Goal: Information Seeking & Learning: Compare options

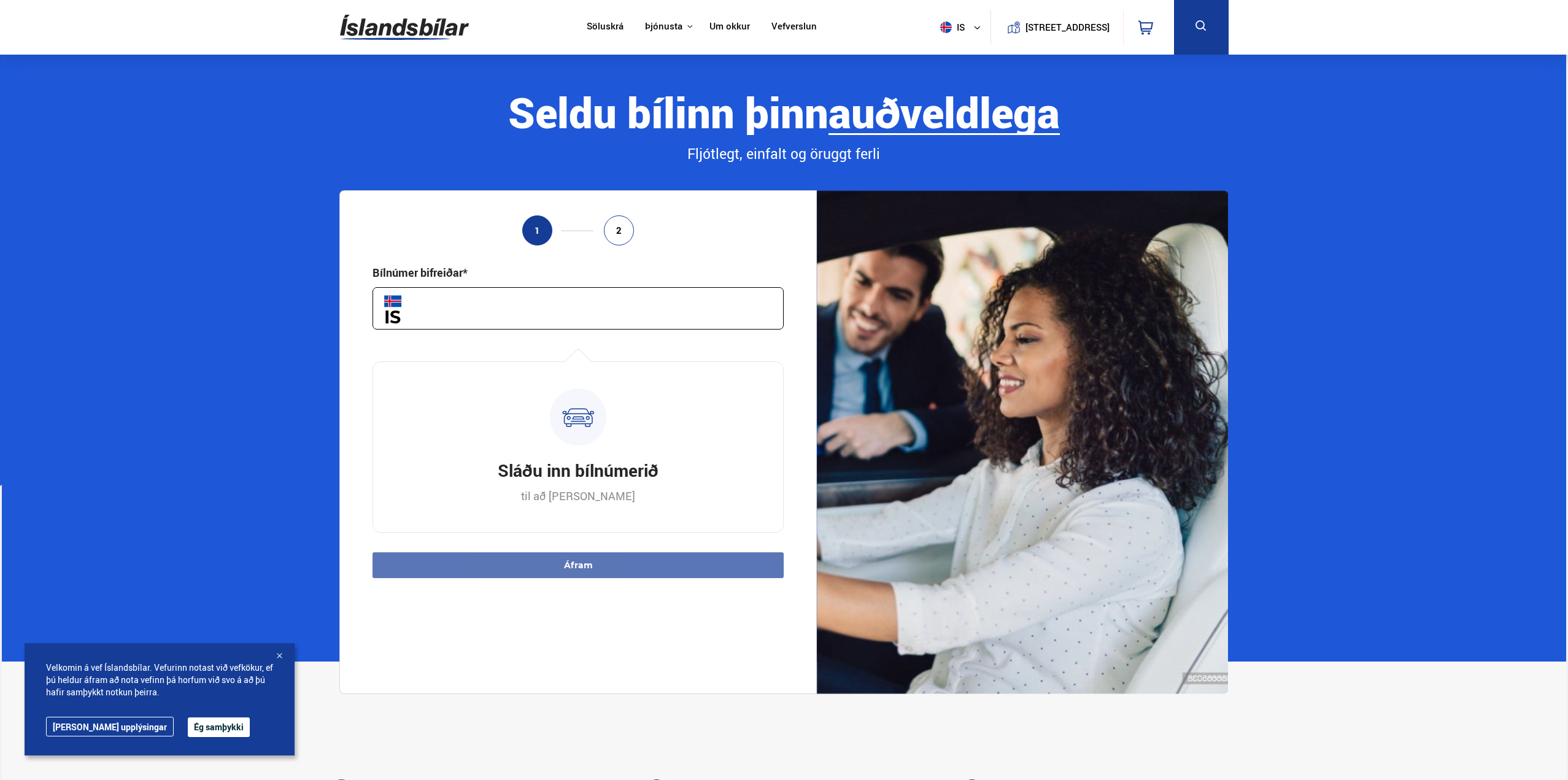
click at [569, 317] on input "text" at bounding box center [579, 309] width 411 height 42
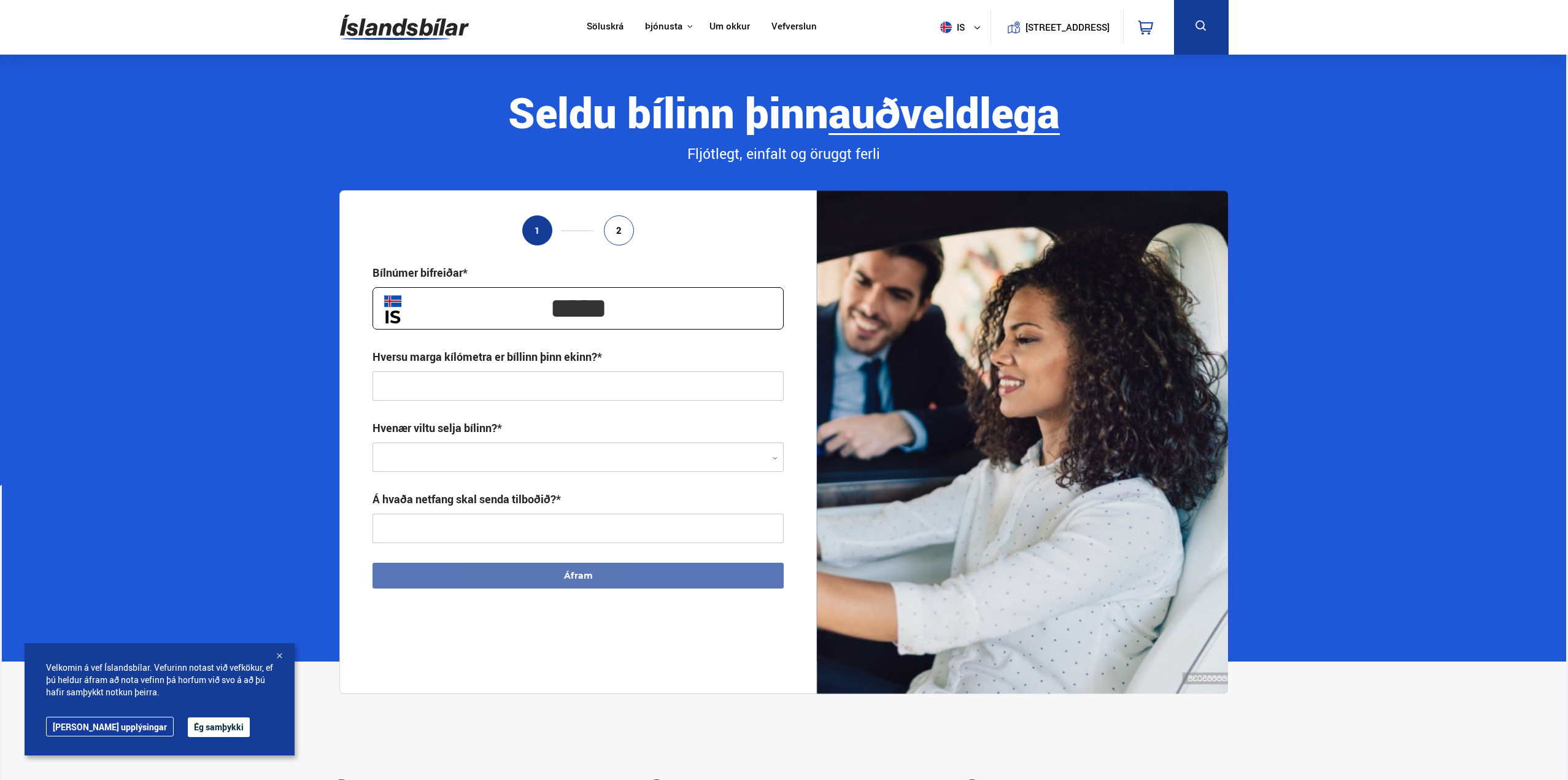
type input "*****"
click at [562, 386] on input "text" at bounding box center [579, 386] width 411 height 30
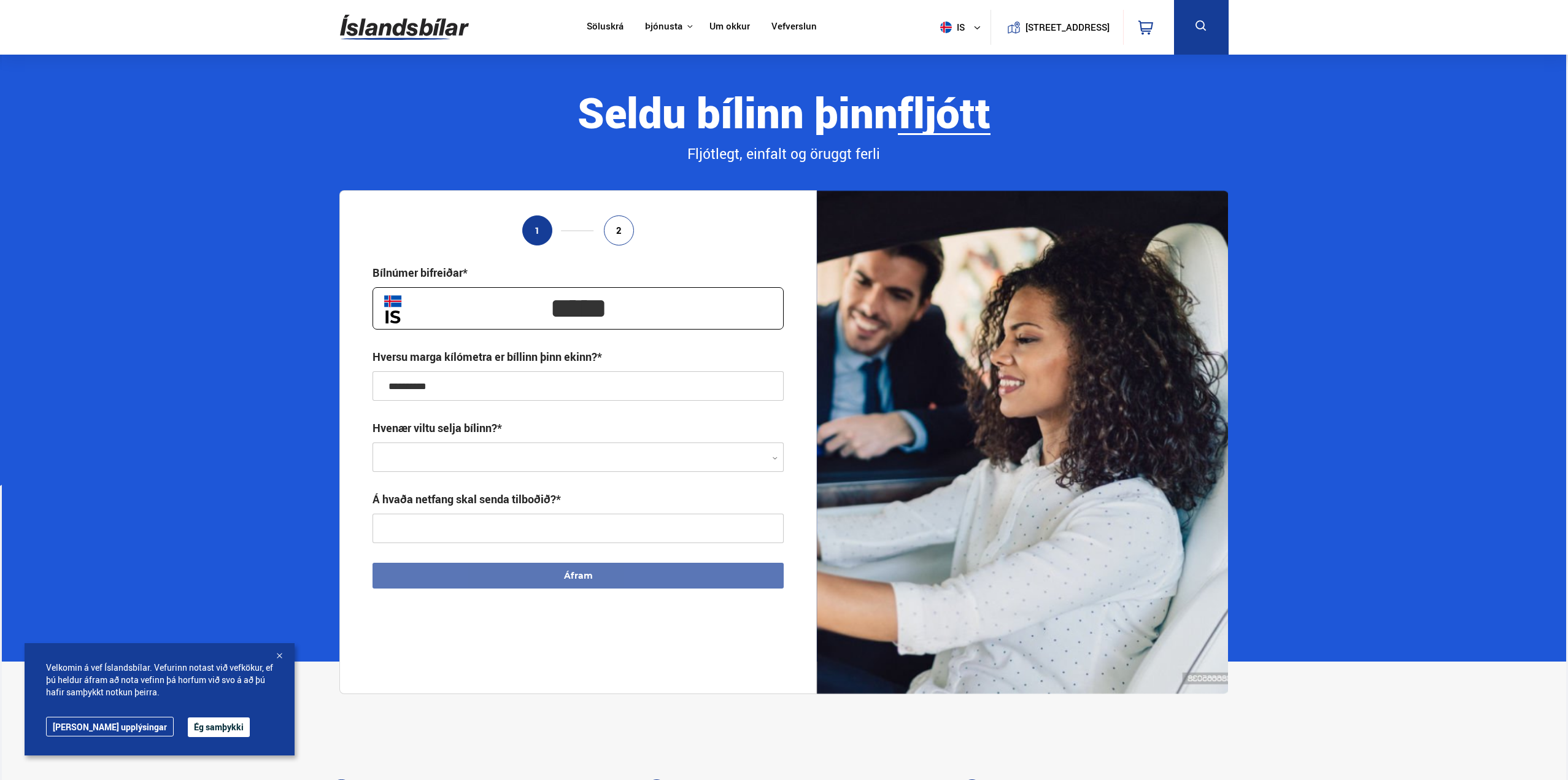
click at [512, 455] on div at bounding box center [579, 458] width 411 height 30
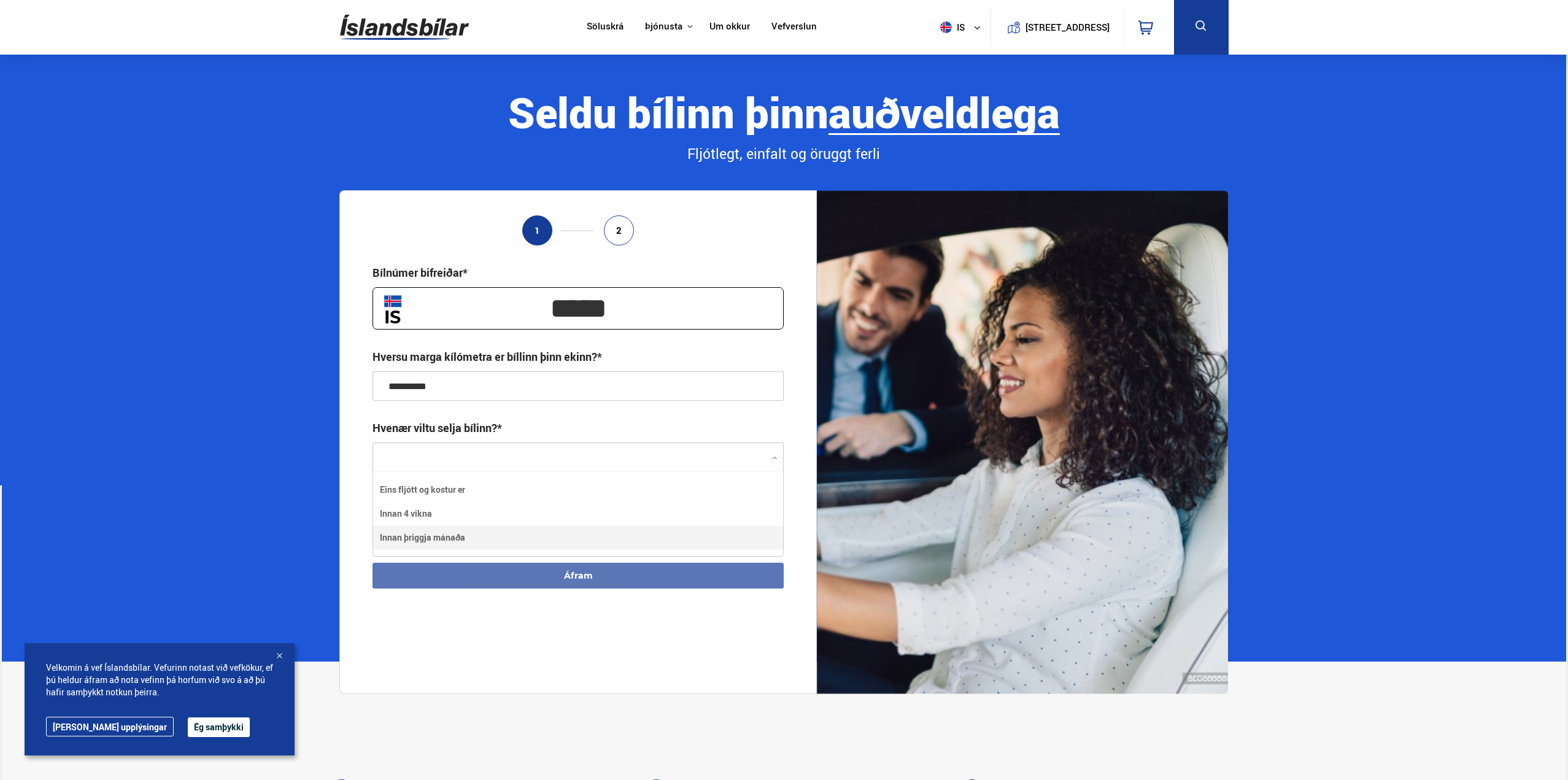
type input "**********"
click at [542, 532] on input "text" at bounding box center [579, 528] width 411 height 30
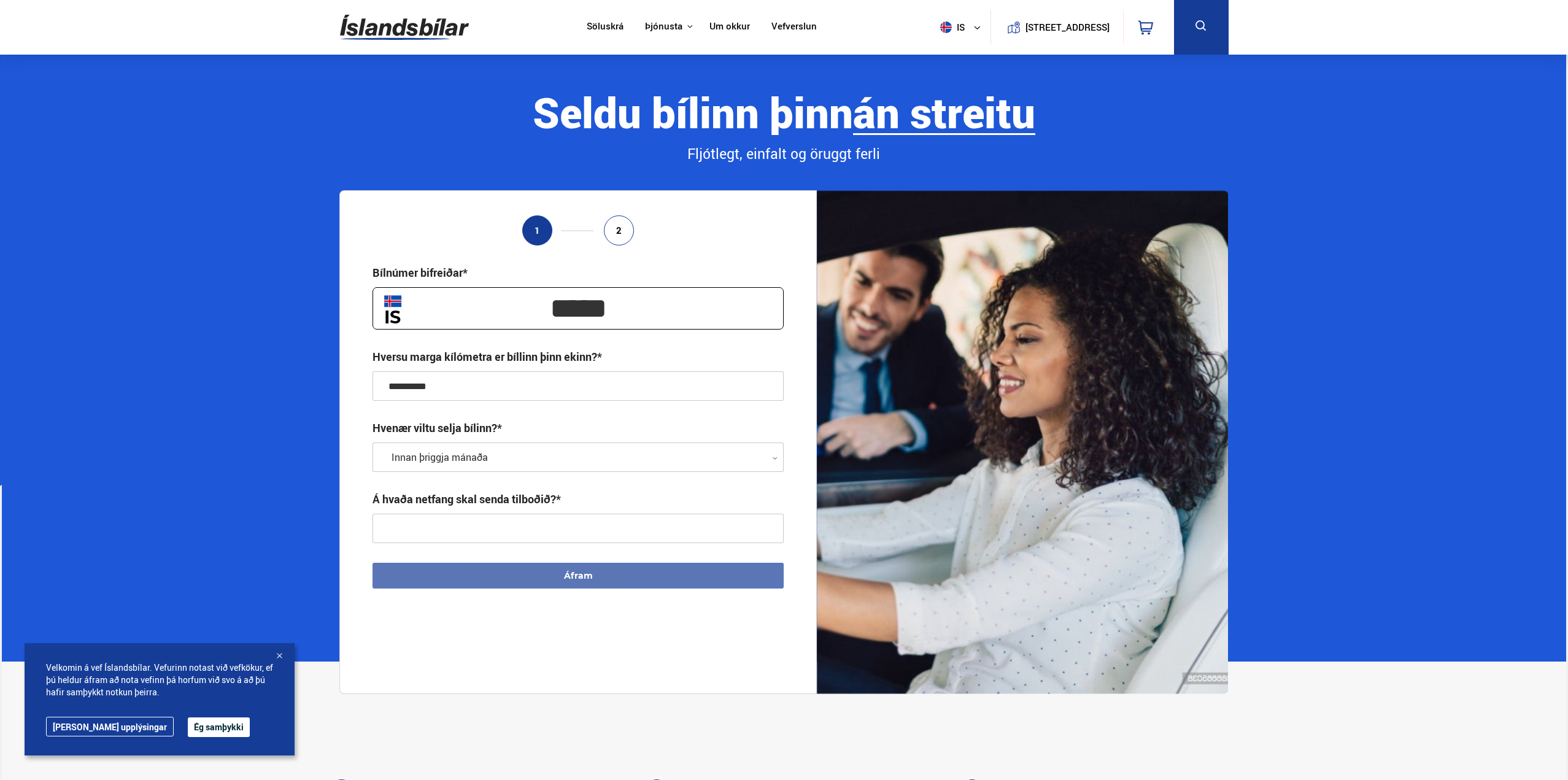
type input "**********"
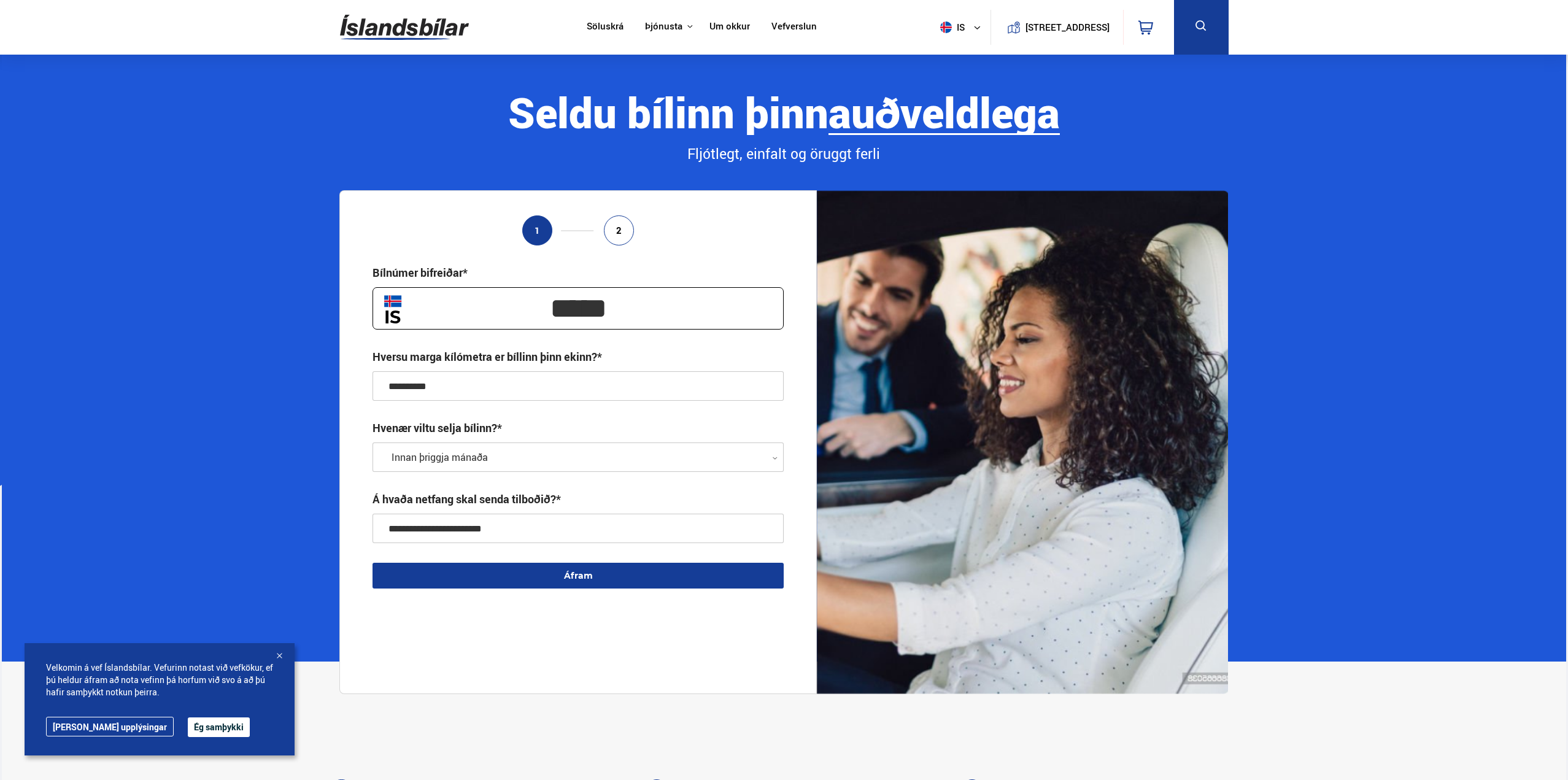
click at [608, 572] on button "Áfram" at bounding box center [579, 575] width 411 height 26
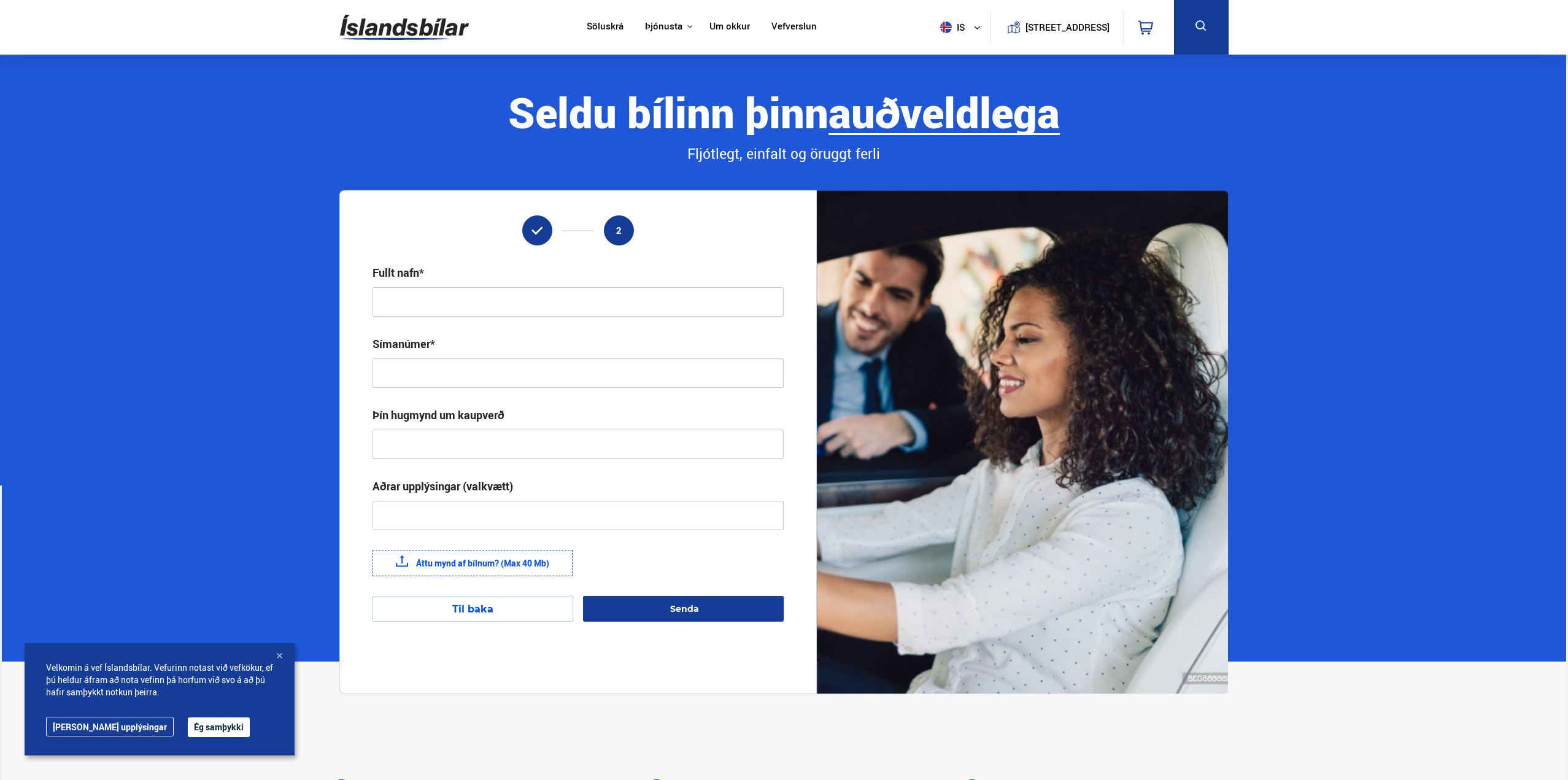
drag, startPoint x: 425, startPoint y: 289, endPoint x: 438, endPoint y: 299, distance: 16.4
click at [426, 289] on input "text" at bounding box center [579, 302] width 411 height 30
type input "**********"
type input "*******"
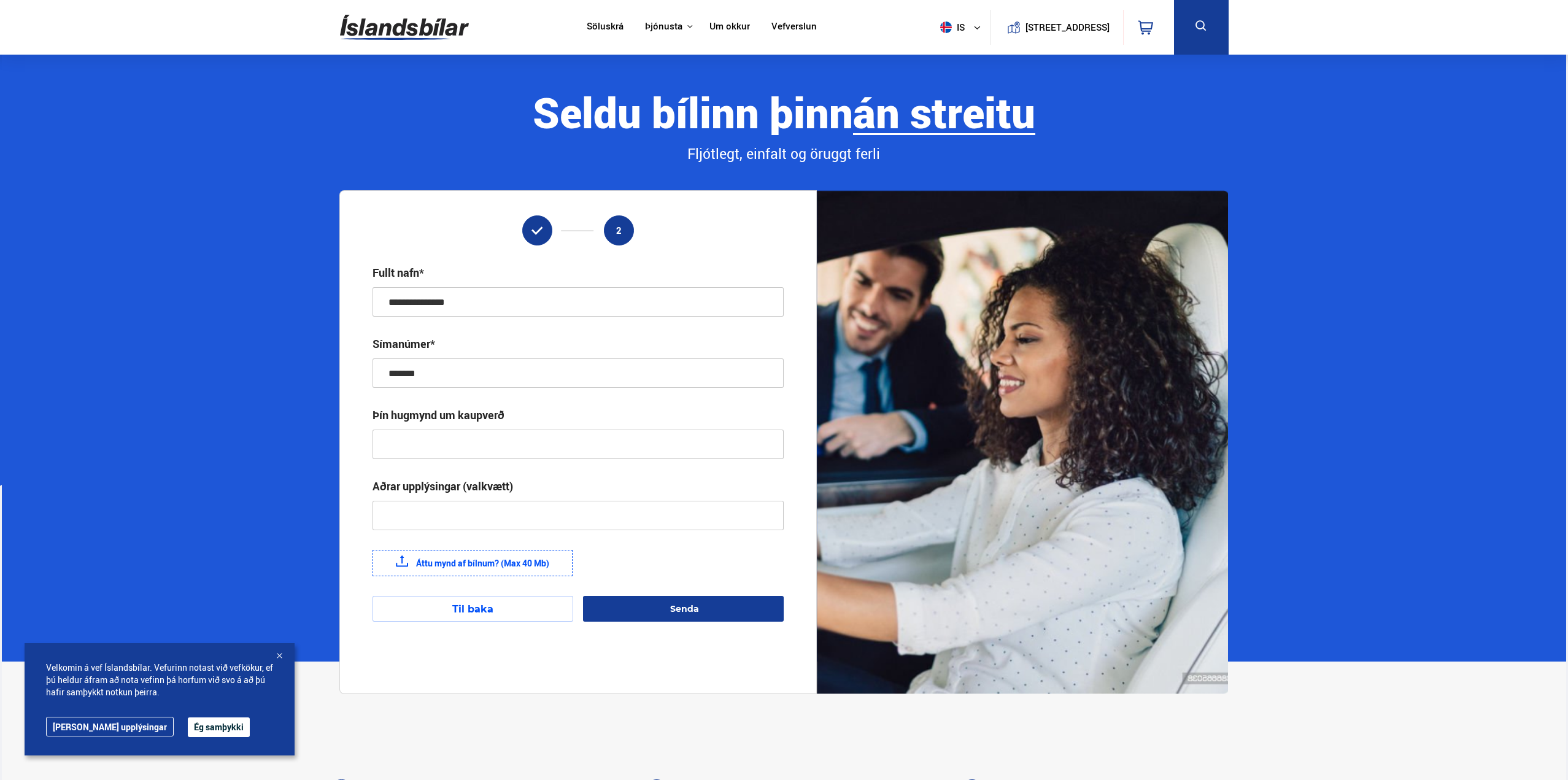
click at [549, 454] on input "text" at bounding box center [579, 444] width 411 height 30
click at [598, 26] on link "Söluskrá" at bounding box center [605, 27] width 37 height 13
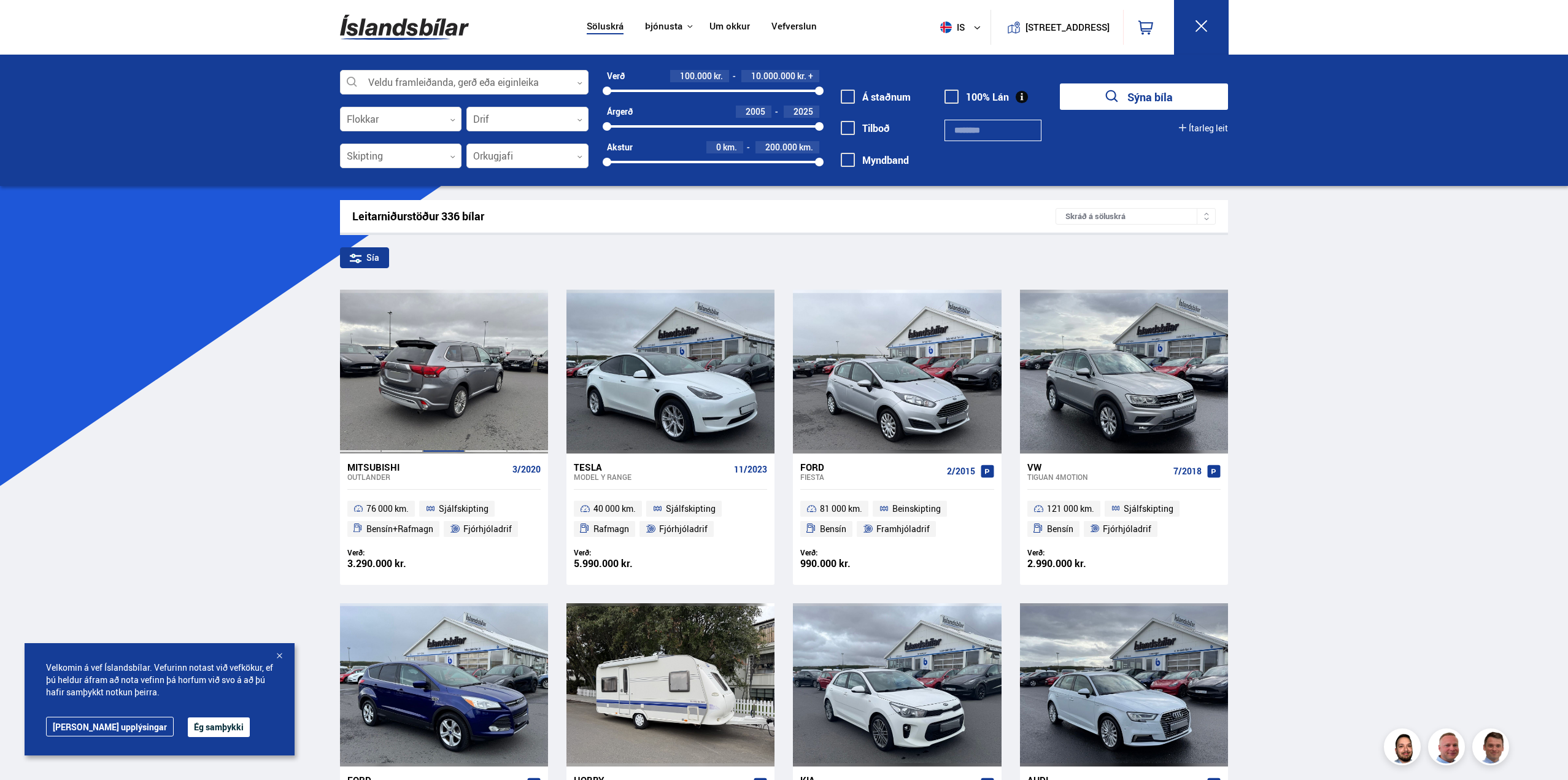
click at [458, 416] on div at bounding box center [443, 371] width 41 height 164
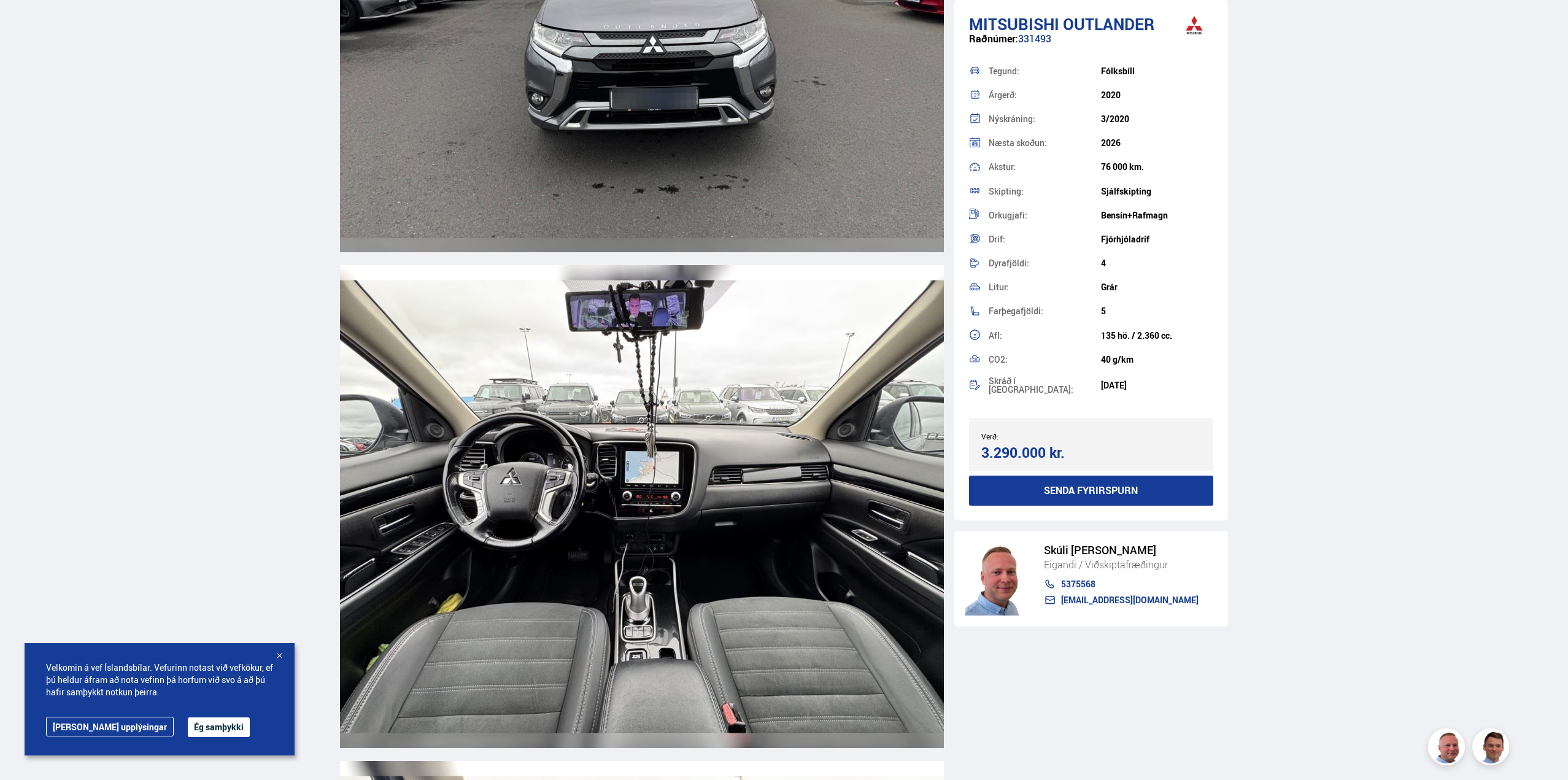
scroll to position [5158, 0]
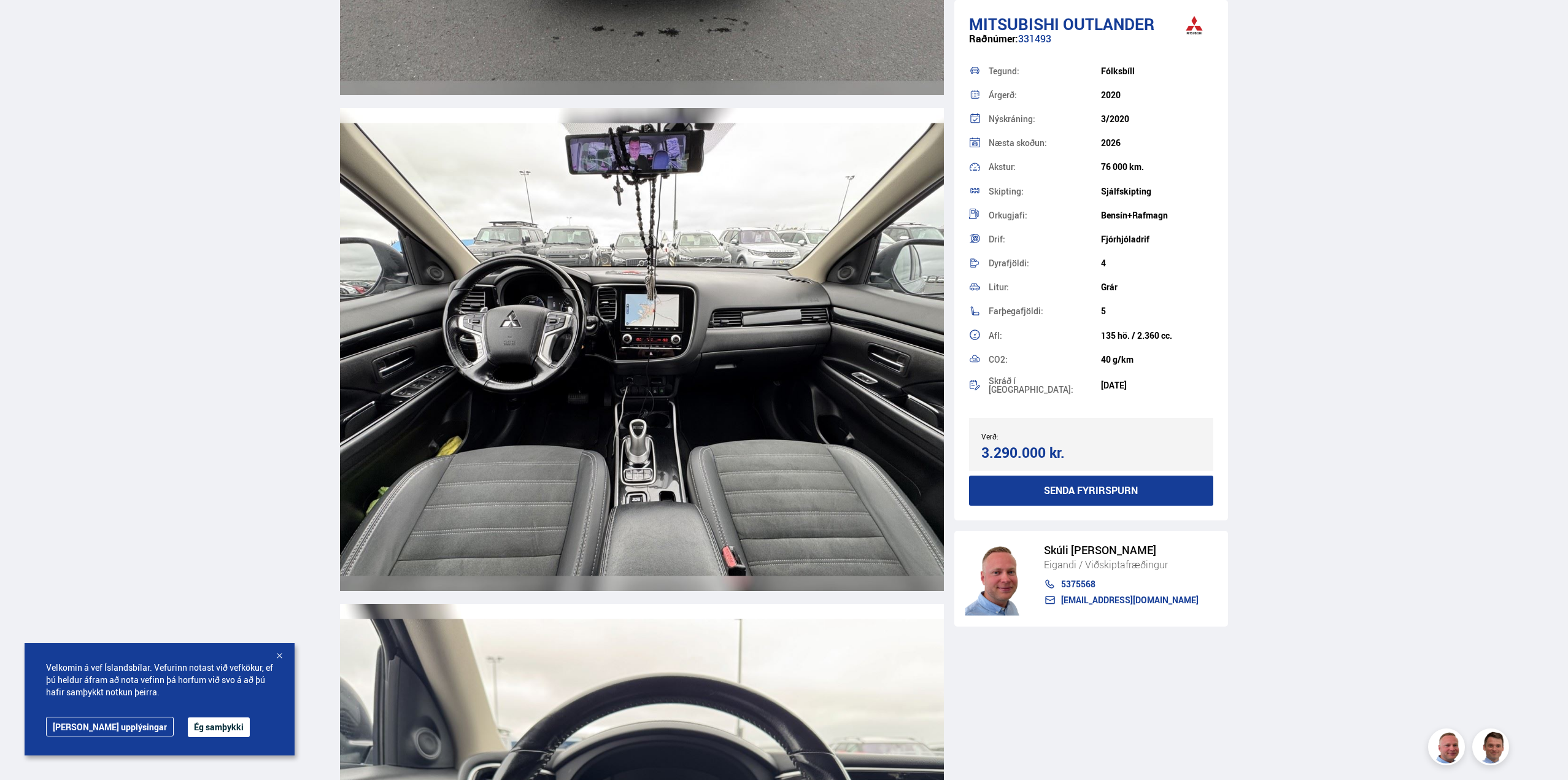
click at [675, 418] on img at bounding box center [642, 349] width 604 height 483
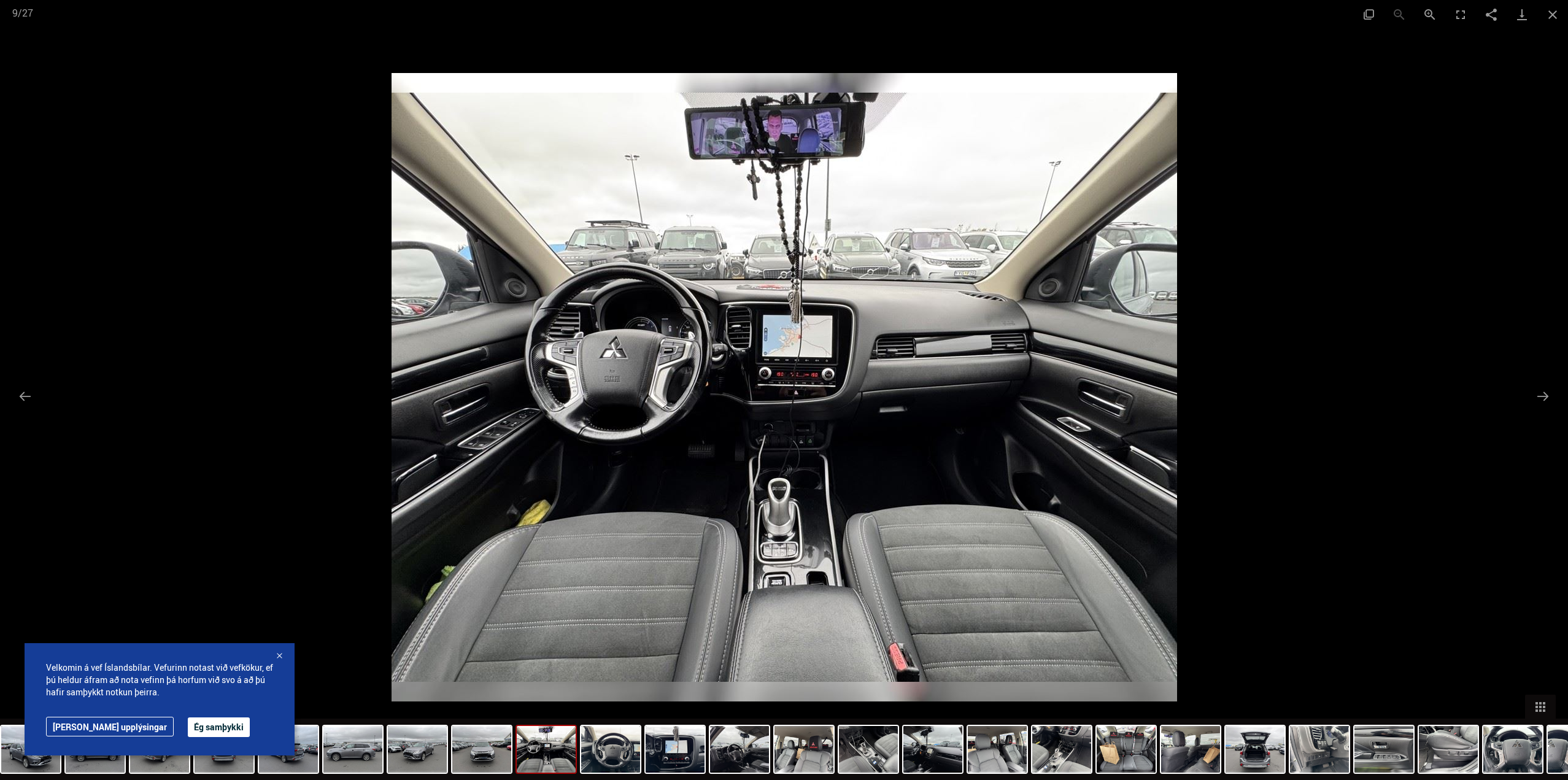
click at [374, 425] on div at bounding box center [784, 390] width 1568 height 780
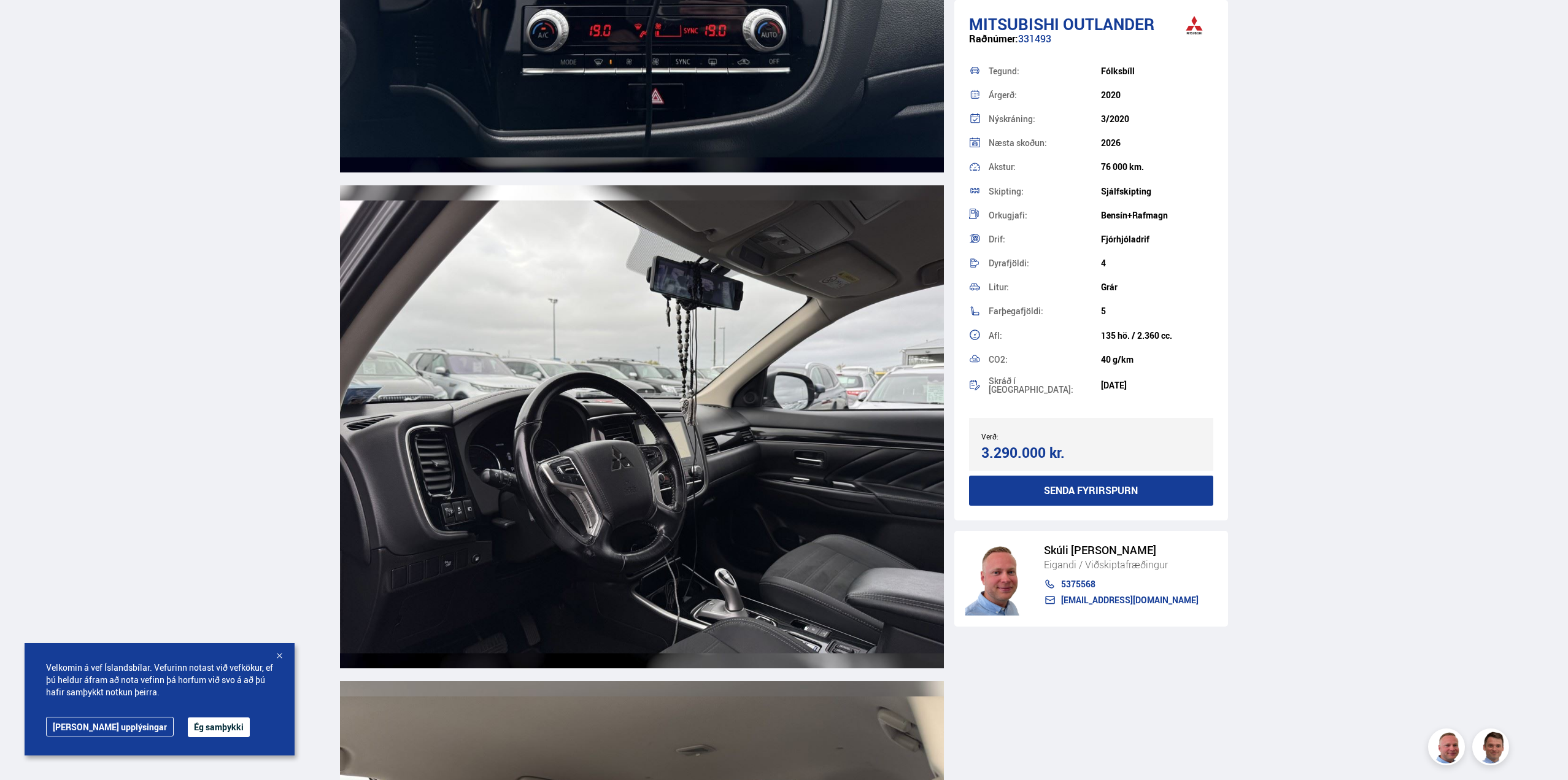
scroll to position [6570, 0]
click at [487, 544] on img at bounding box center [642, 426] width 604 height 483
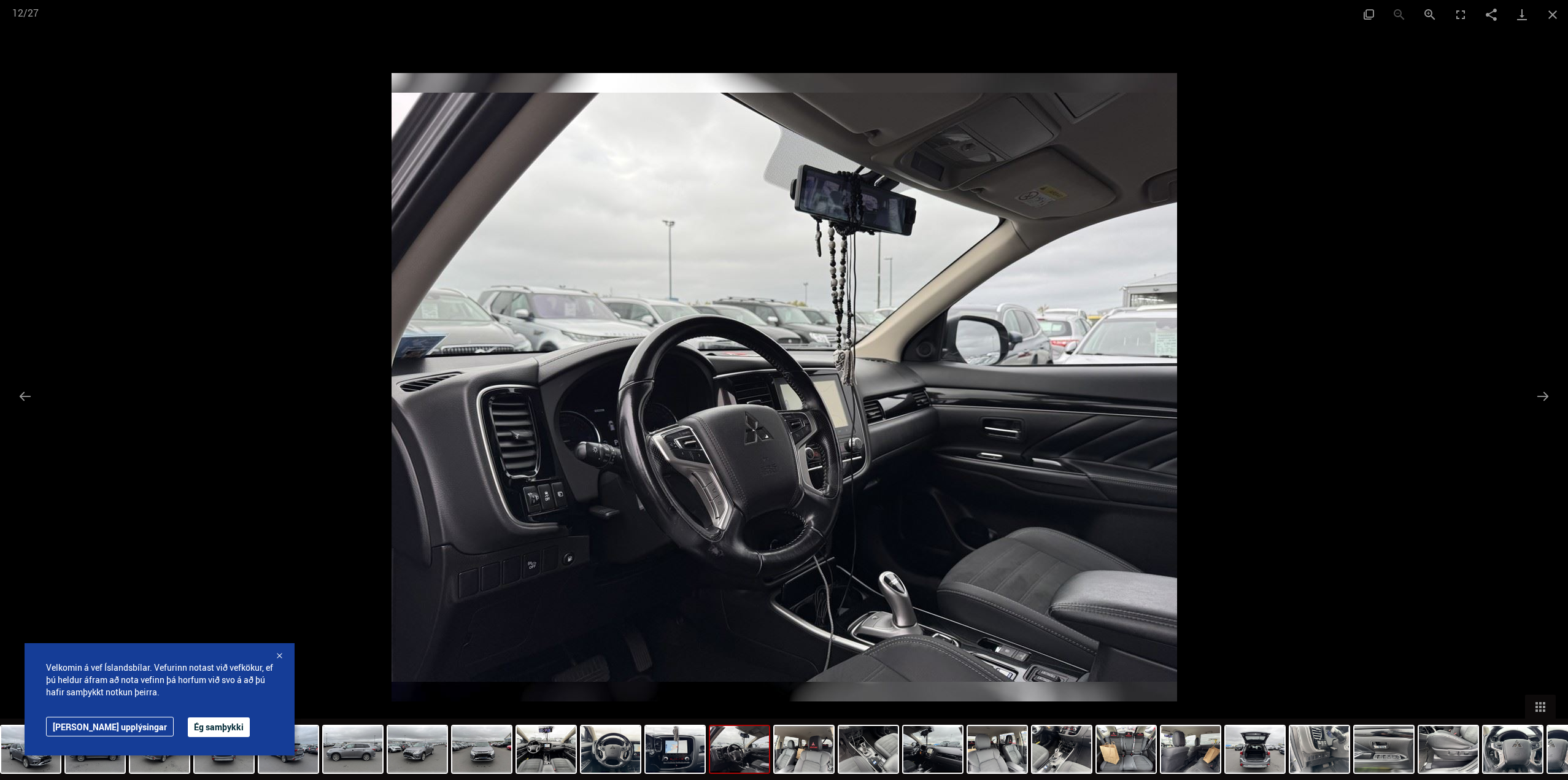
click at [278, 439] on div at bounding box center [784, 390] width 1568 height 780
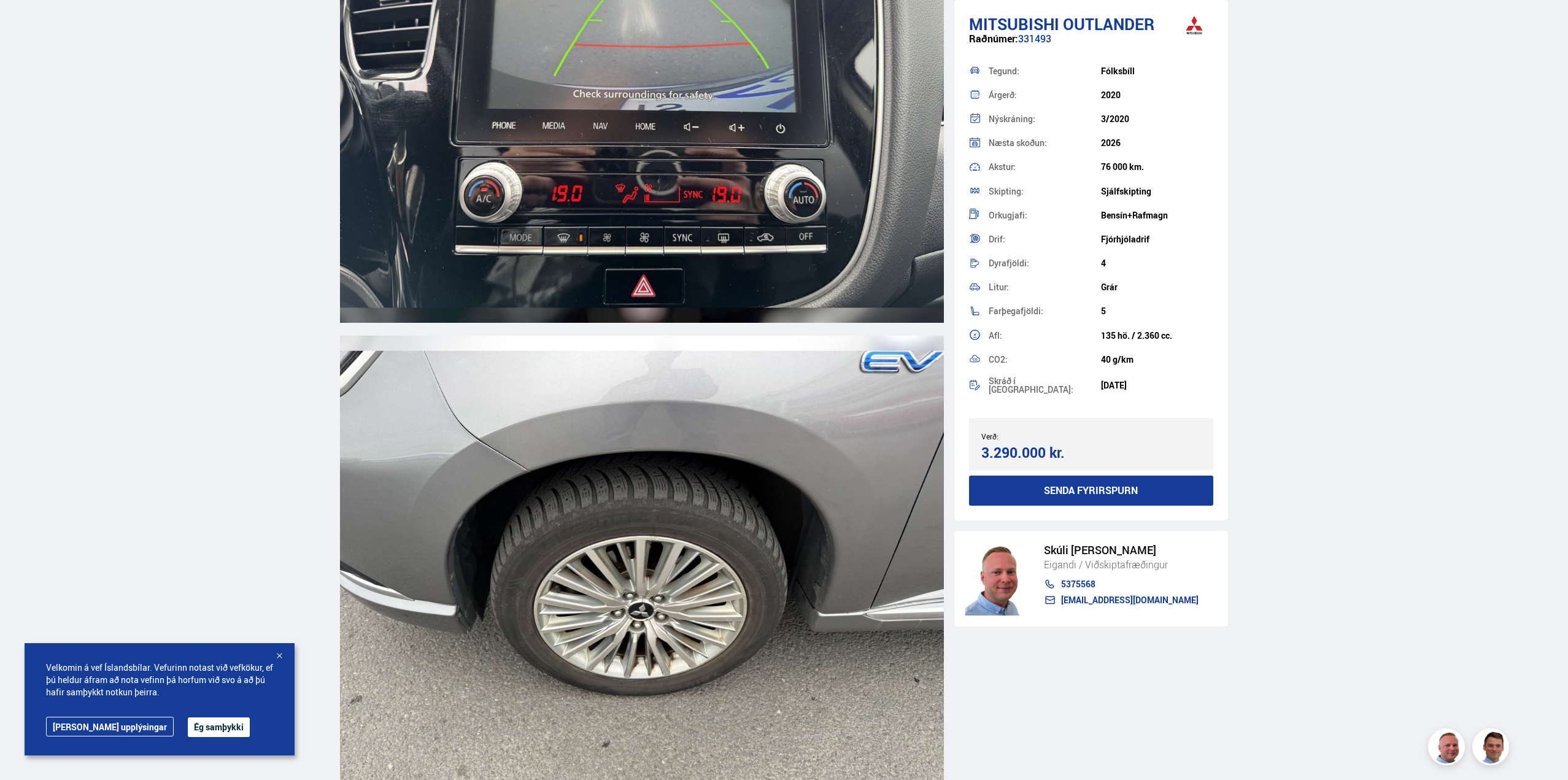
scroll to position [13381, 0]
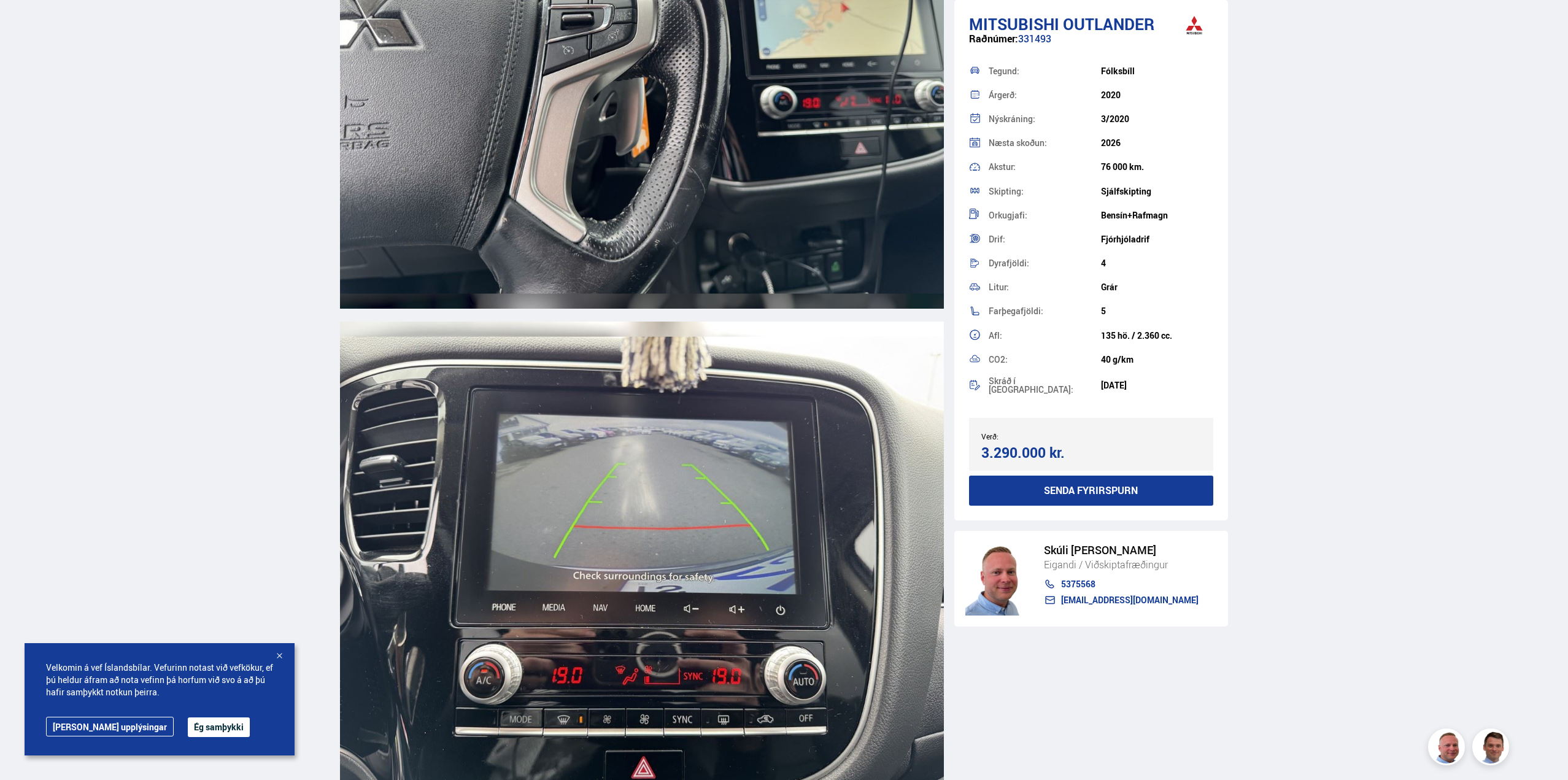
drag, startPoint x: 1566, startPoint y: 701, endPoint x: 1567, endPoint y: 677, distance: 24.0
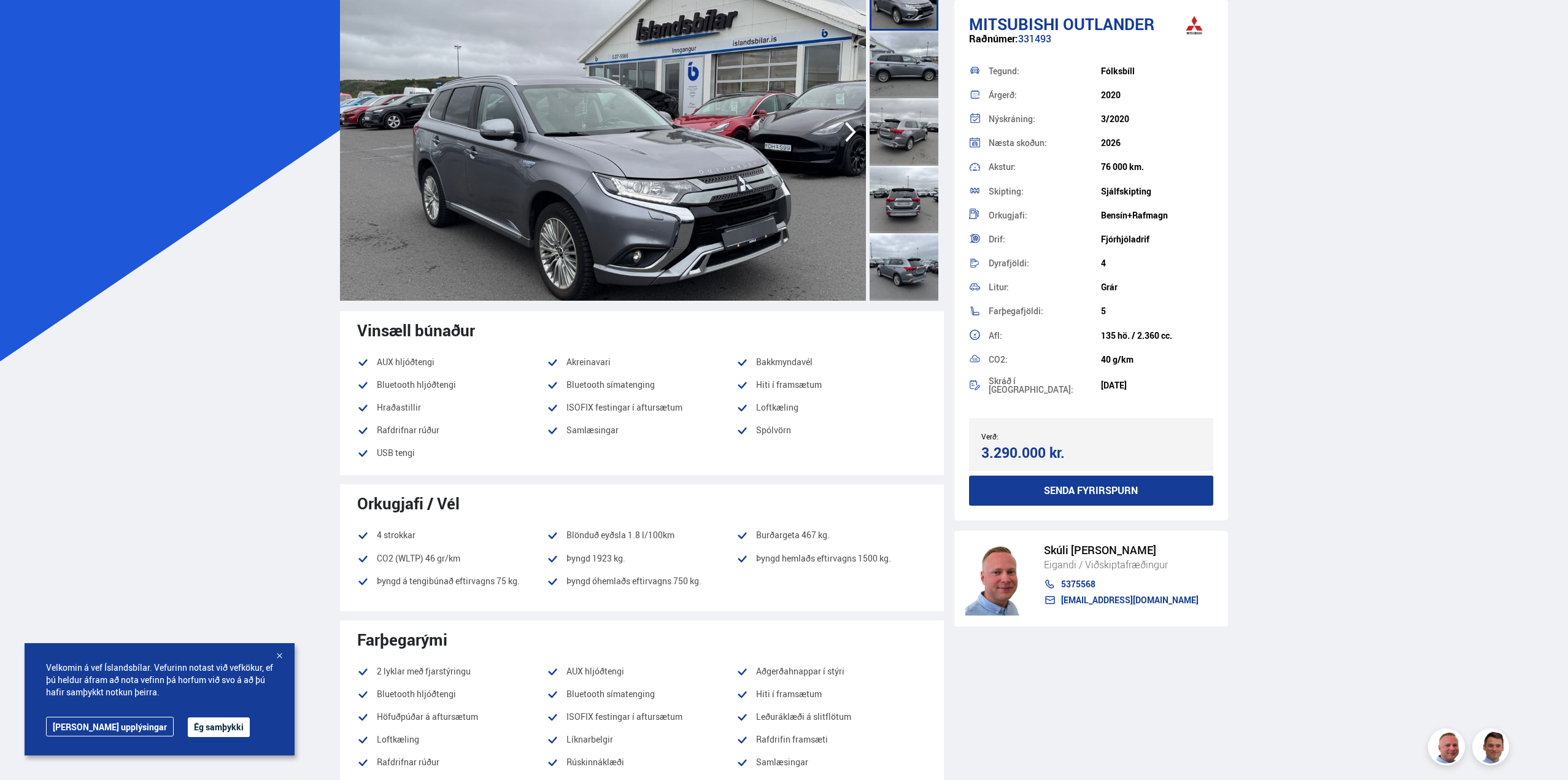
scroll to position [0, 0]
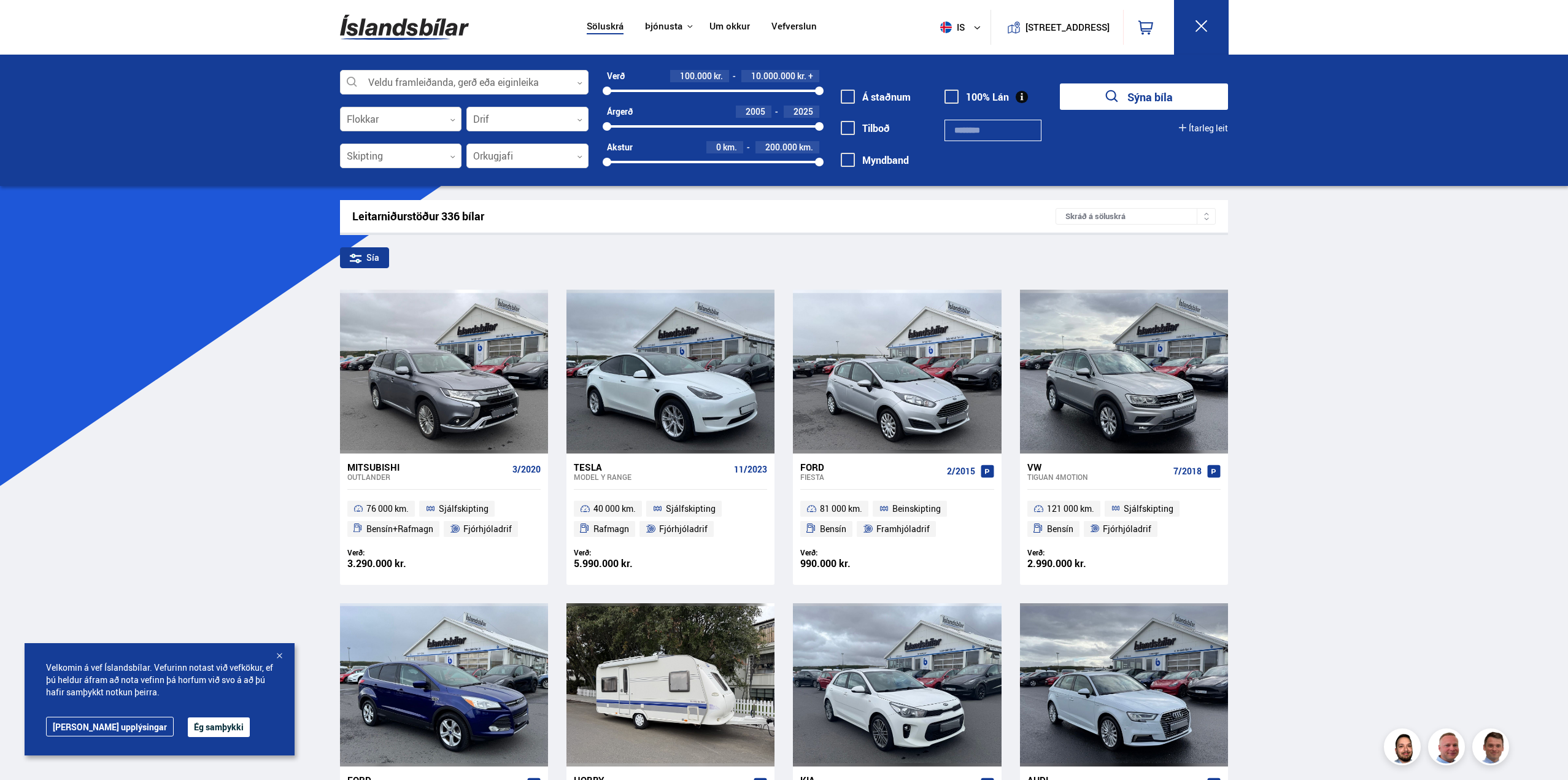
click at [415, 118] on div at bounding box center [401, 120] width 122 height 25
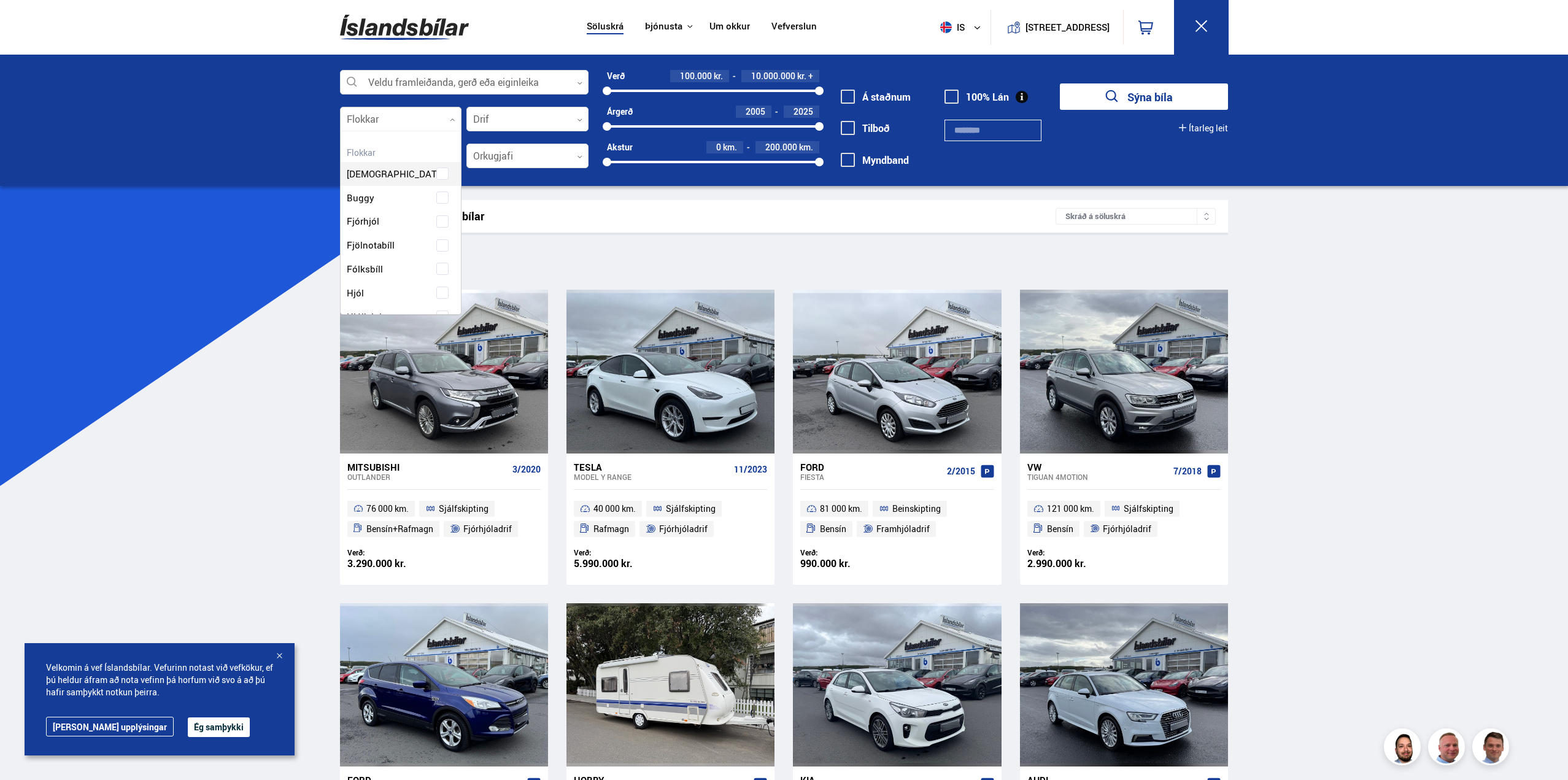
scroll to position [183, 117]
click at [415, 118] on div at bounding box center [401, 120] width 122 height 25
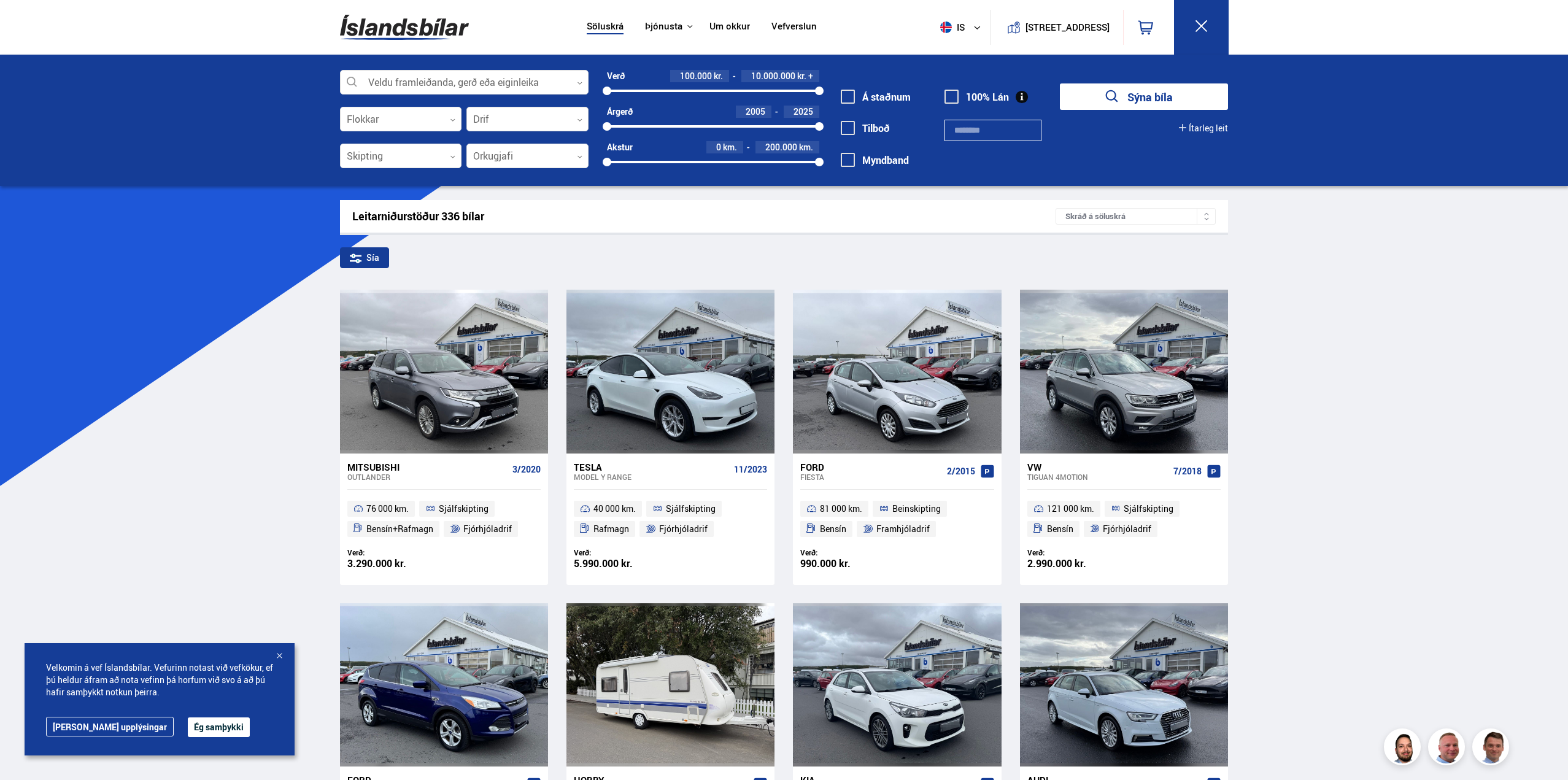
click at [511, 119] on div at bounding box center [527, 120] width 122 height 25
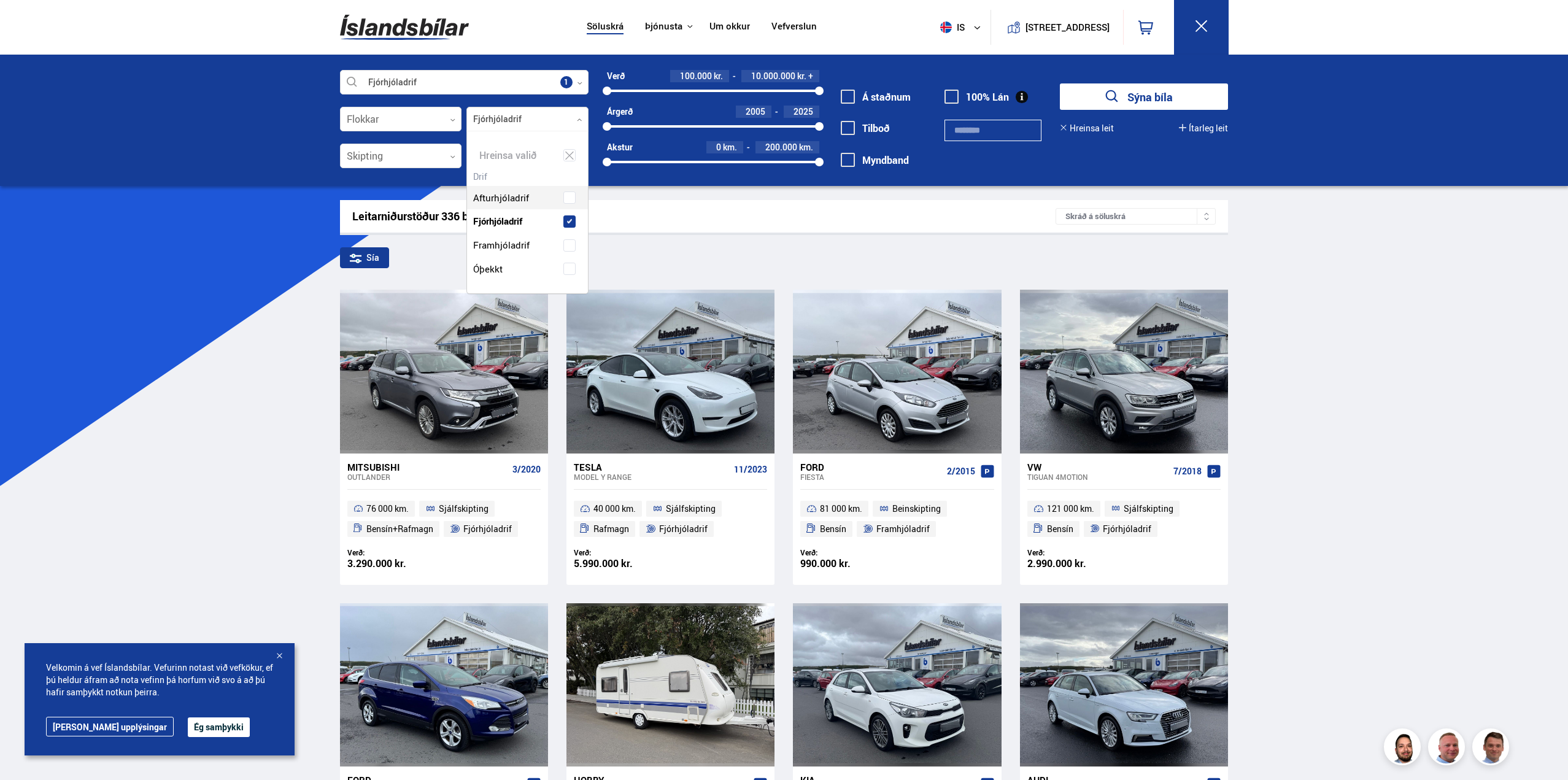
scroll to position [163, 120]
click at [516, 196] on div "Afturhjóladrif Fjórhjóladrif Framhjóladrif Óþekkt" at bounding box center [528, 224] width 121 height 113
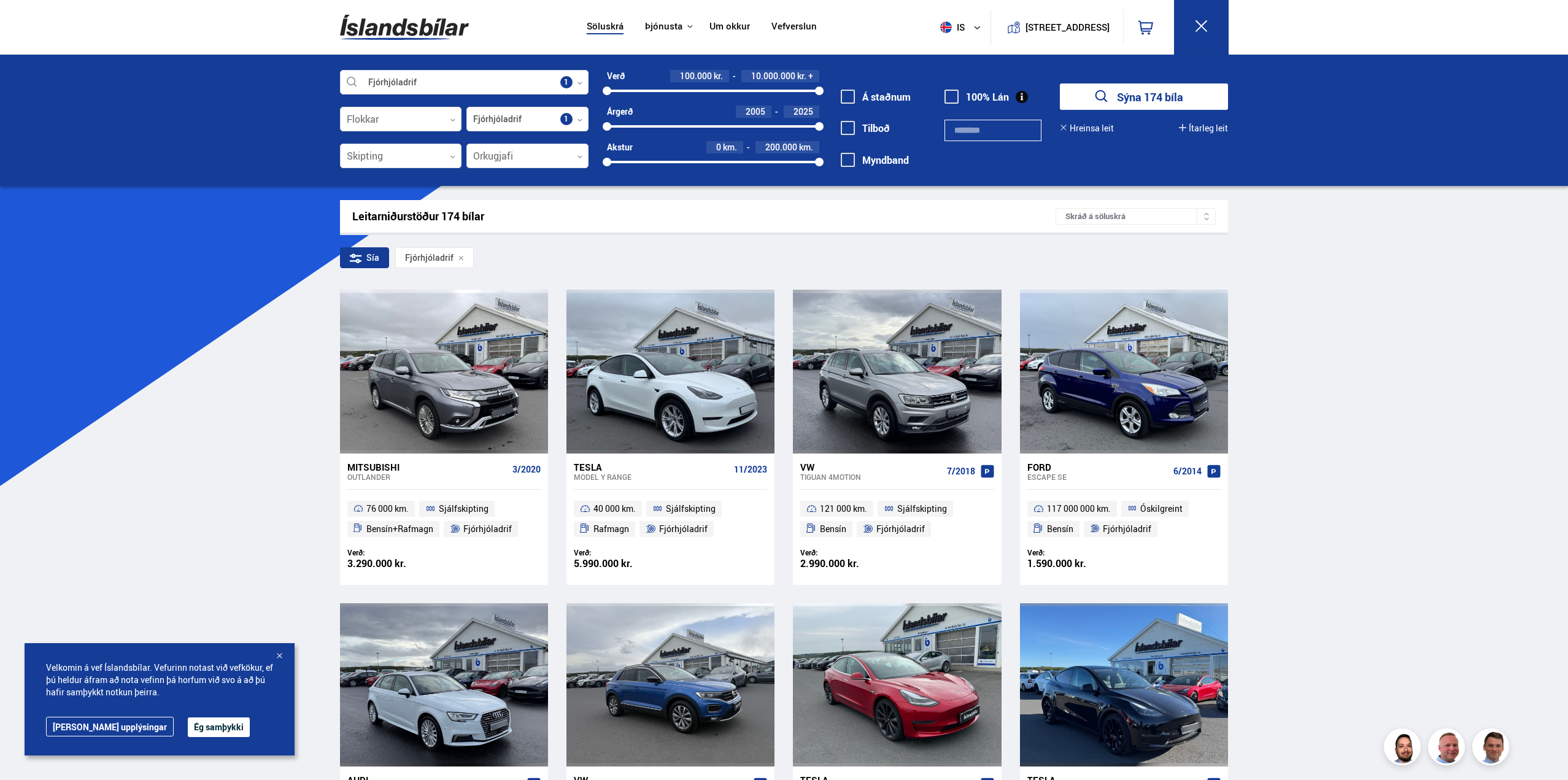
click at [764, 208] on div "Leitarniðurstöður 174 bílar Skráð á [GEOGRAPHIC_DATA]" at bounding box center [784, 216] width 888 height 33
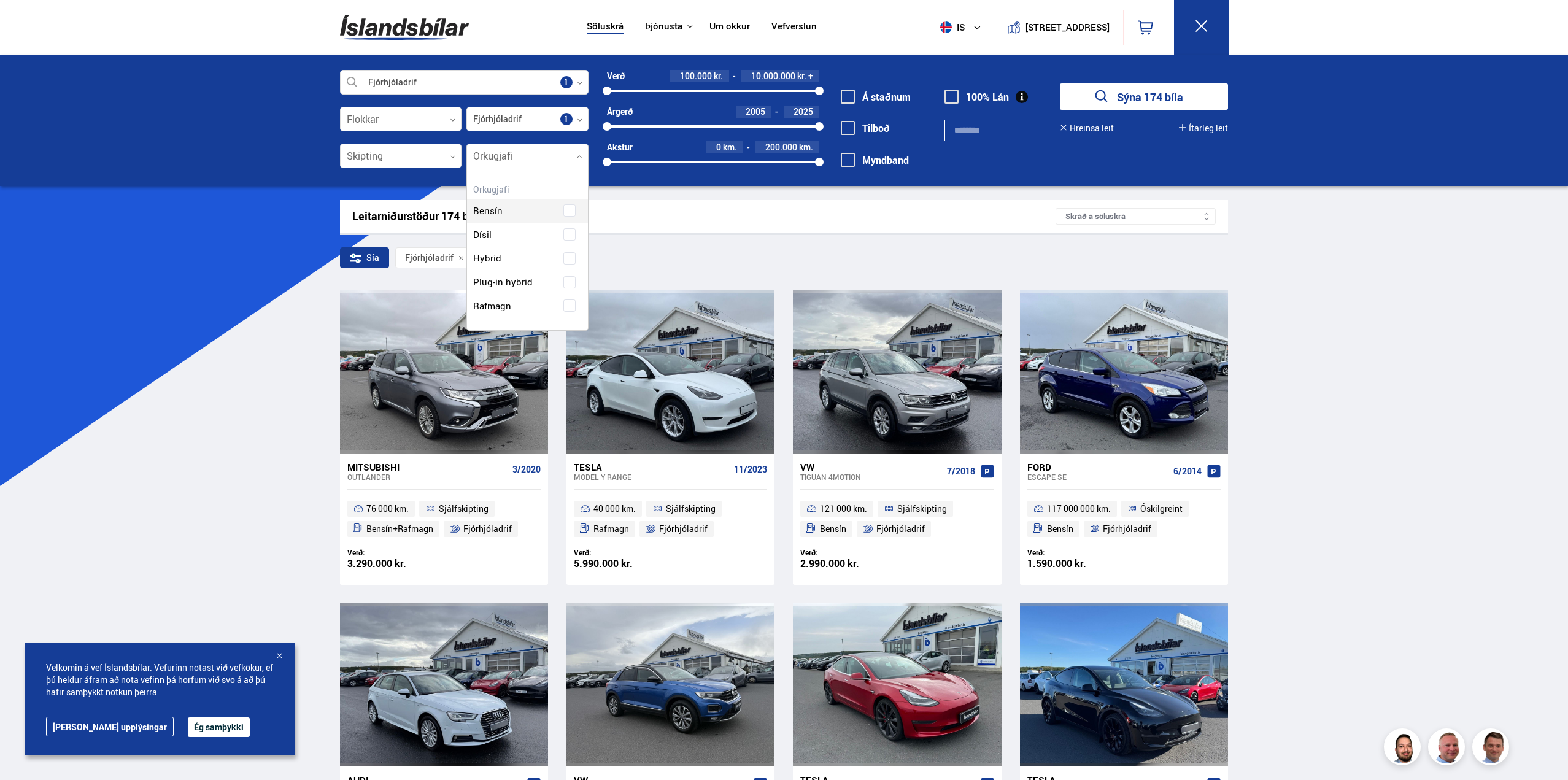
click at [542, 153] on div at bounding box center [527, 157] width 122 height 25
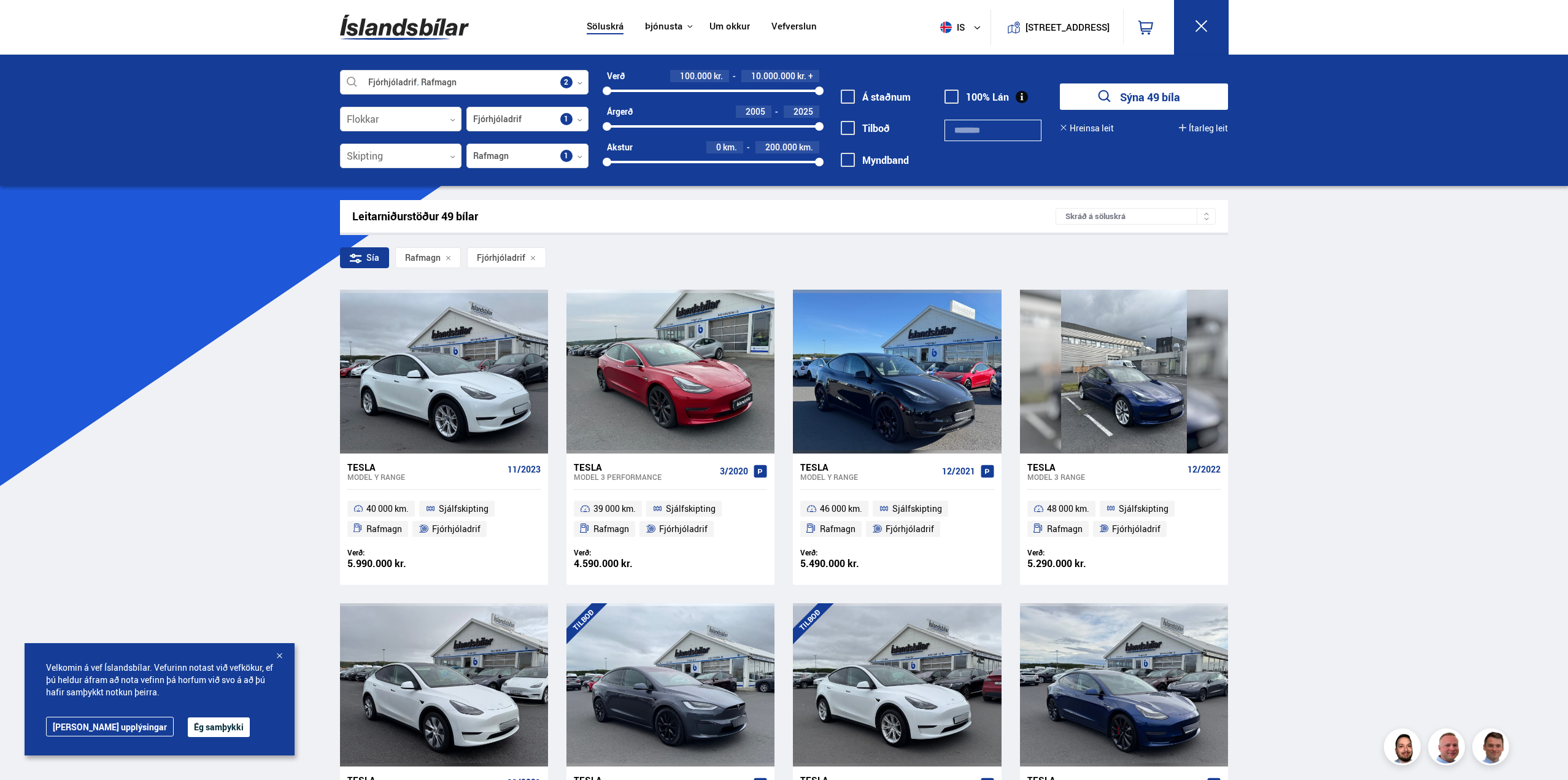
click at [1087, 214] on div "Skráð á söluskrá" at bounding box center [1135, 215] width 161 height 16
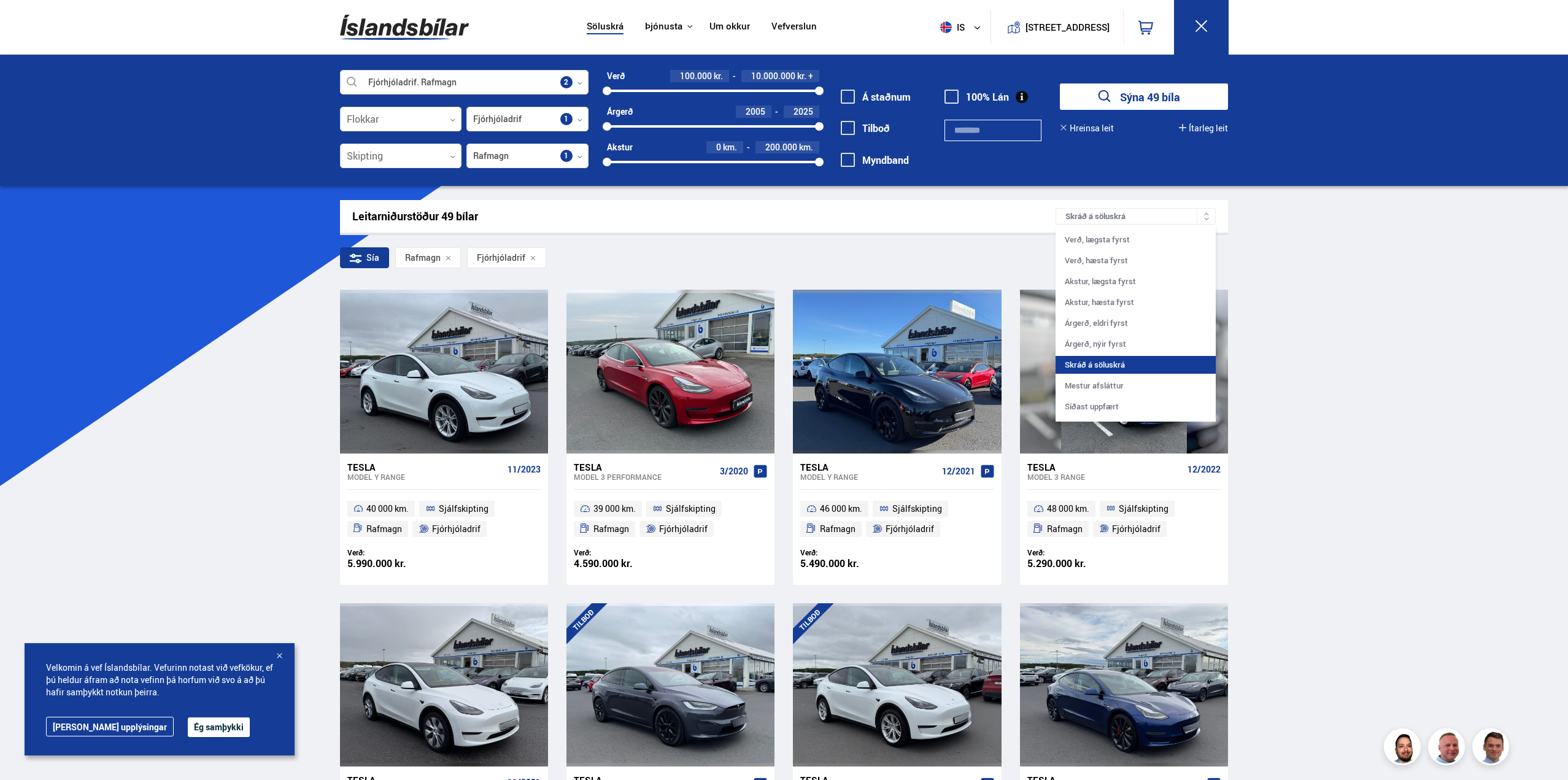
click at [1112, 215] on div "Skráð á söluskrá" at bounding box center [1135, 215] width 161 height 16
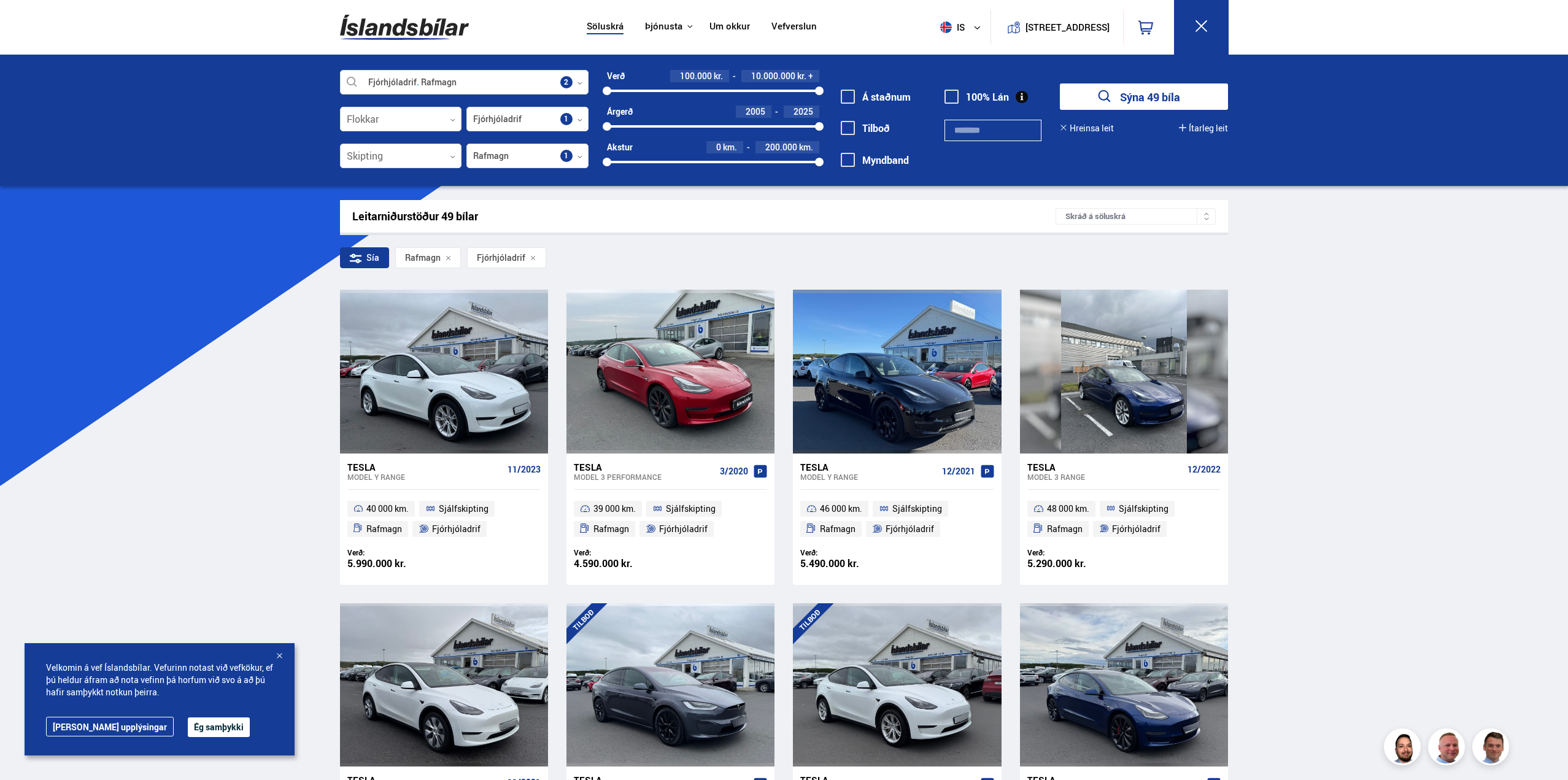
click at [1112, 215] on div "Skráð á söluskrá" at bounding box center [1135, 215] width 161 height 16
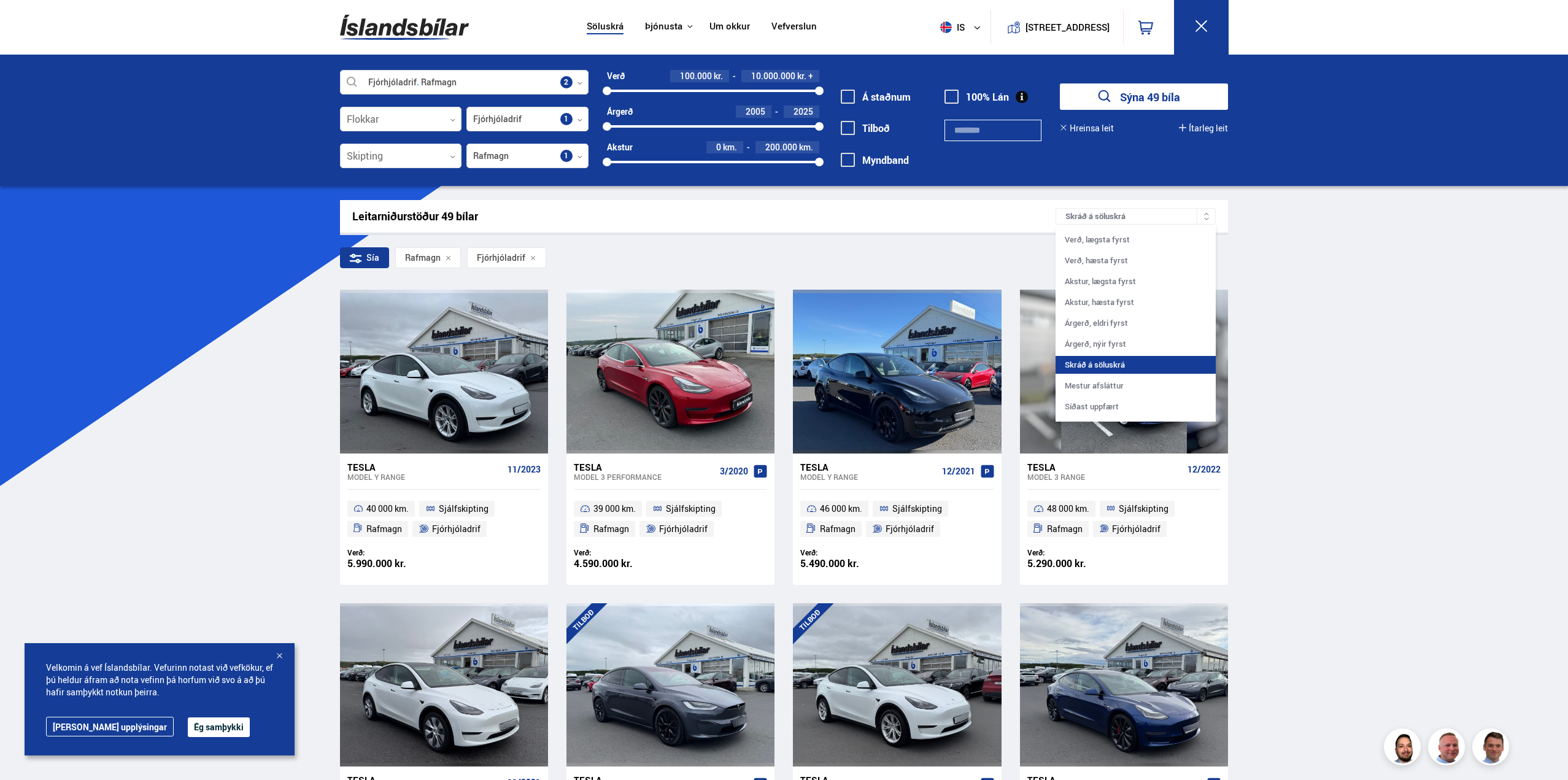
click at [1112, 215] on div "Skráð á söluskrá" at bounding box center [1135, 215] width 161 height 16
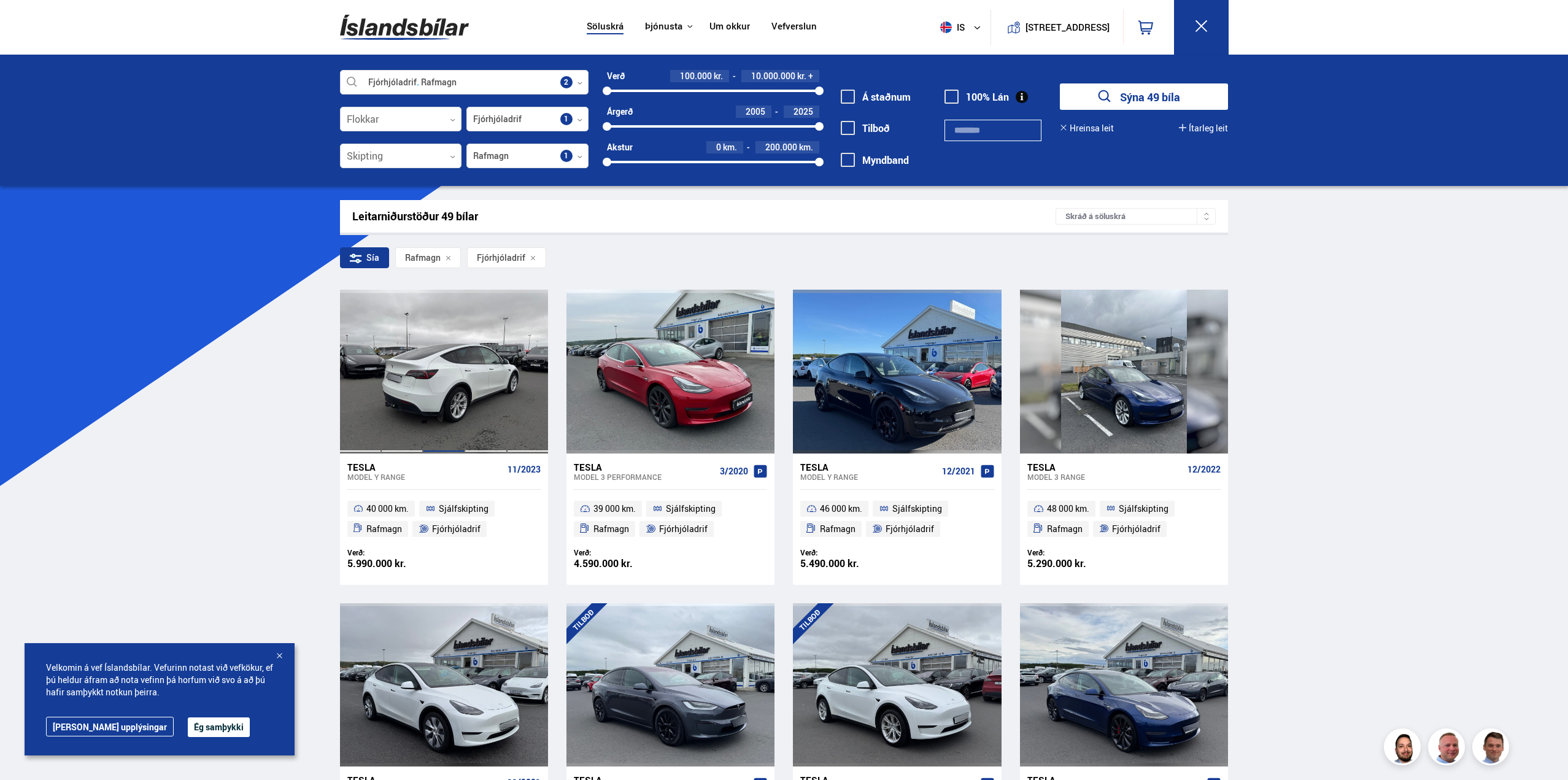
click at [436, 387] on div at bounding box center [443, 371] width 41 height 164
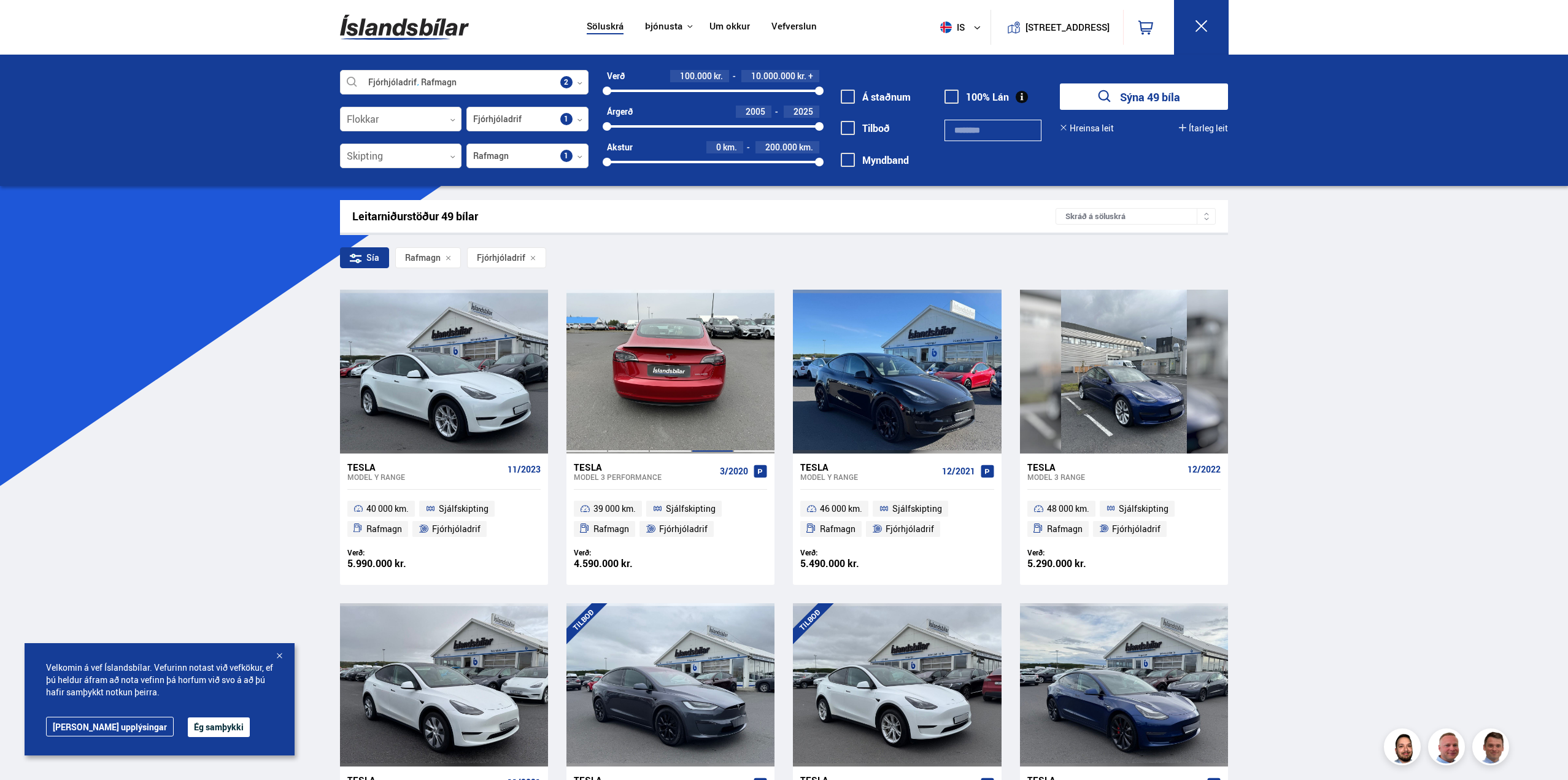
click at [707, 405] on div at bounding box center [712, 371] width 41 height 164
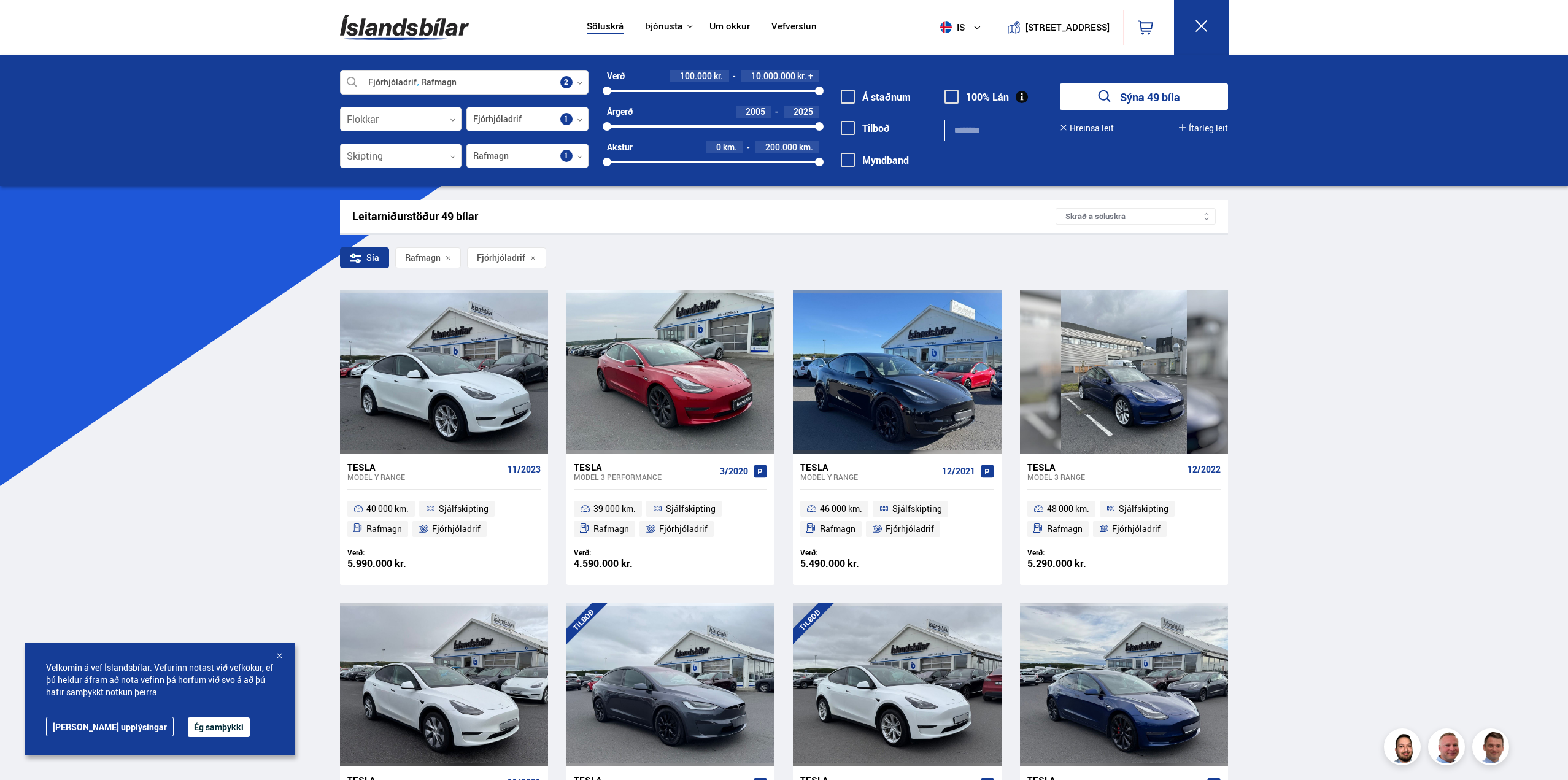
click at [1158, 216] on div "Skráð á söluskrá" at bounding box center [1135, 215] width 161 height 16
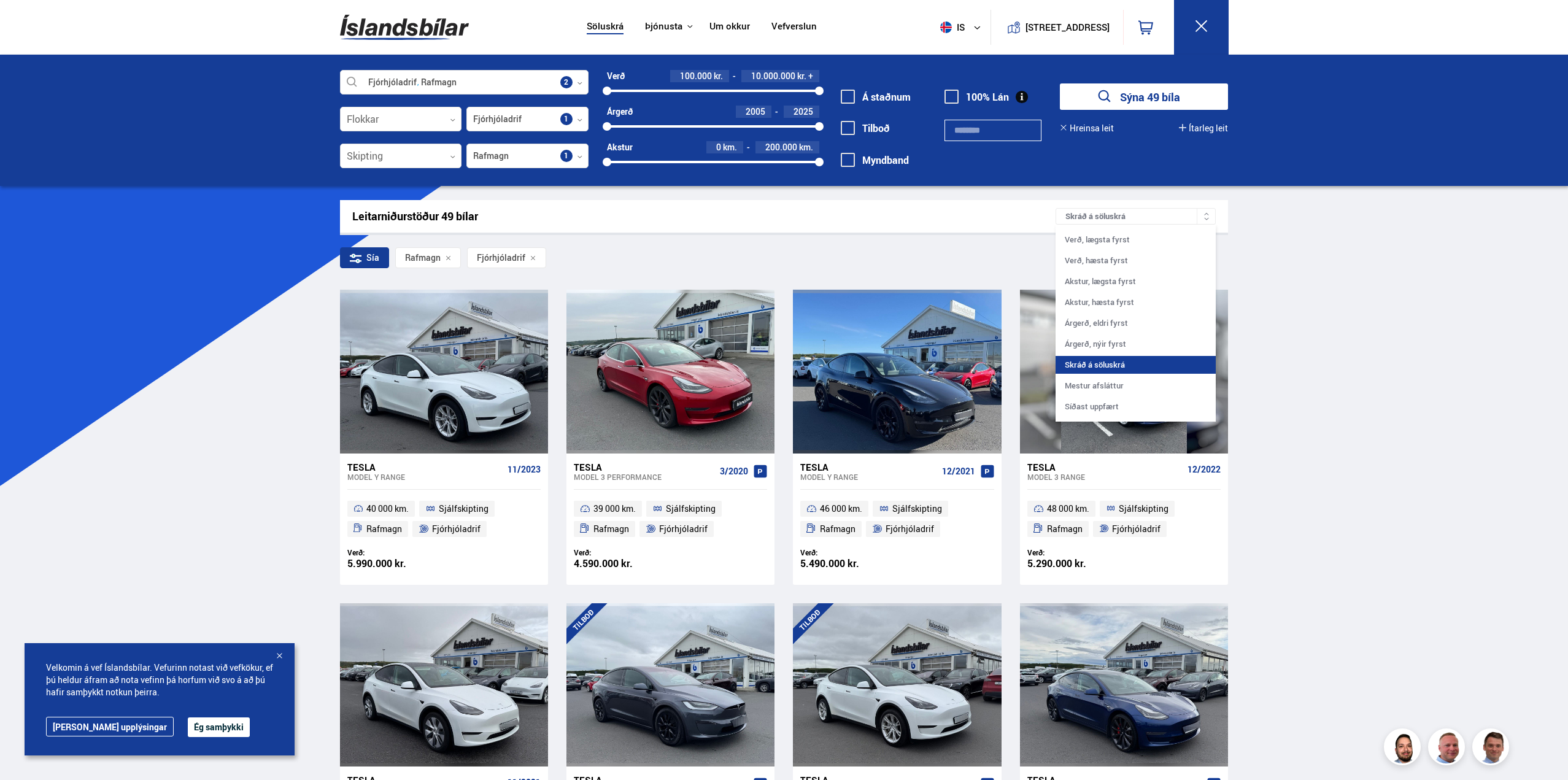
click at [712, 249] on div "Sía Rafmagn Fjórhjóladrif" at bounding box center [784, 260] width 888 height 26
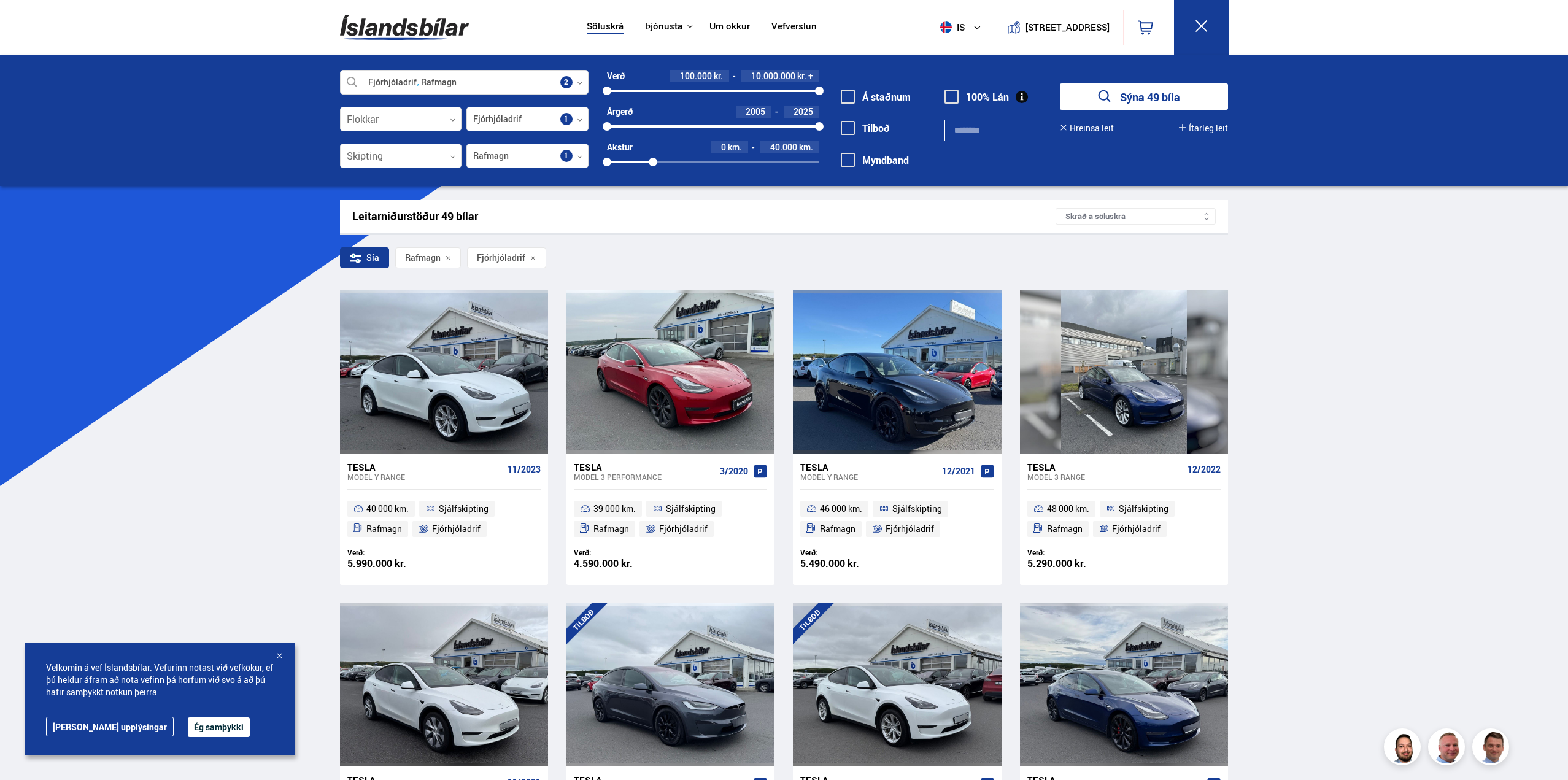
drag, startPoint x: 820, startPoint y: 159, endPoint x: 653, endPoint y: 164, distance: 167.1
click at [653, 164] on div at bounding box center [653, 162] width 9 height 9
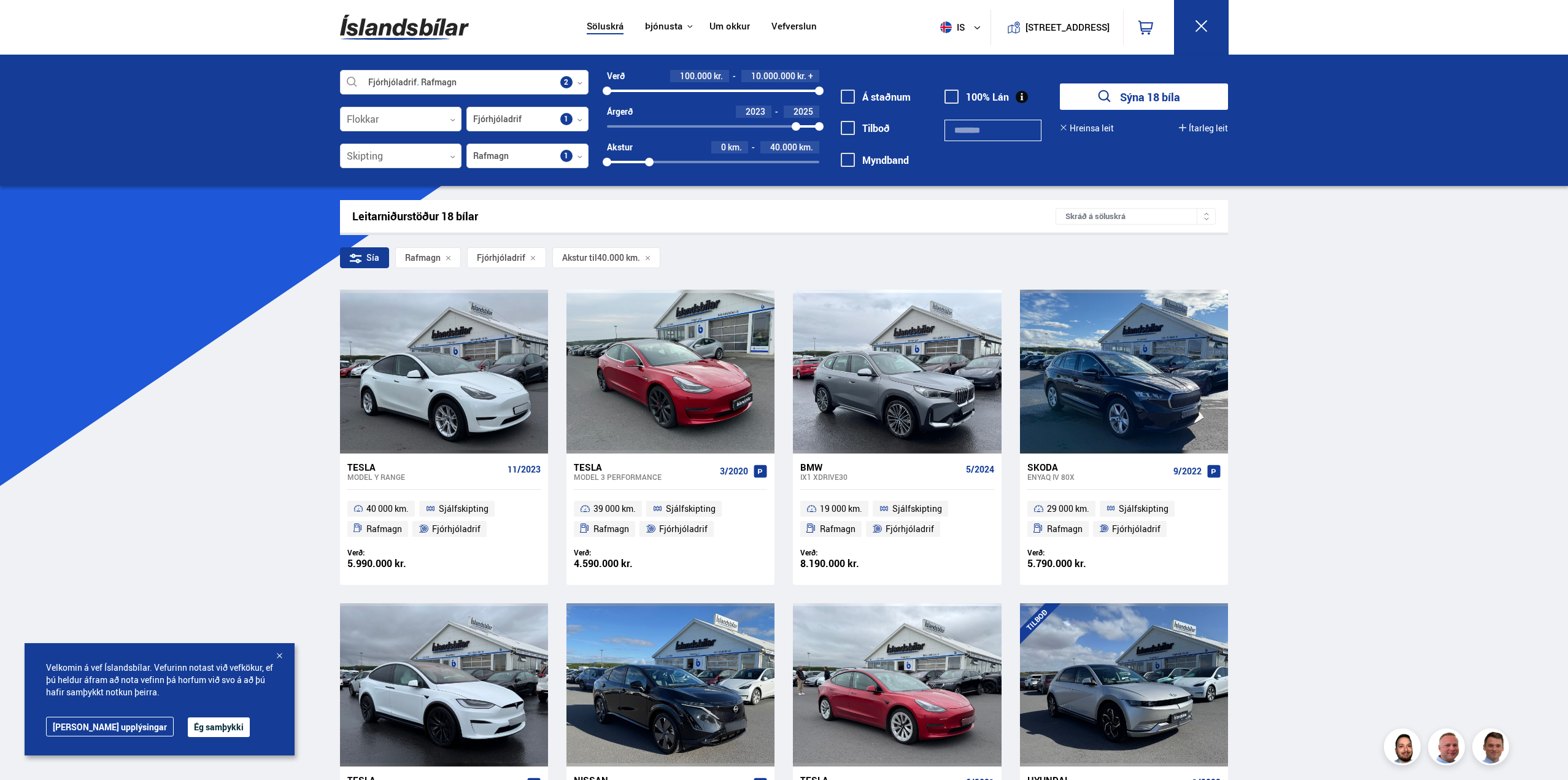
drag, startPoint x: 605, startPoint y: 127, endPoint x: 796, endPoint y: 128, distance: 191.0
click at [796, 128] on div at bounding box center [796, 126] width 9 height 9
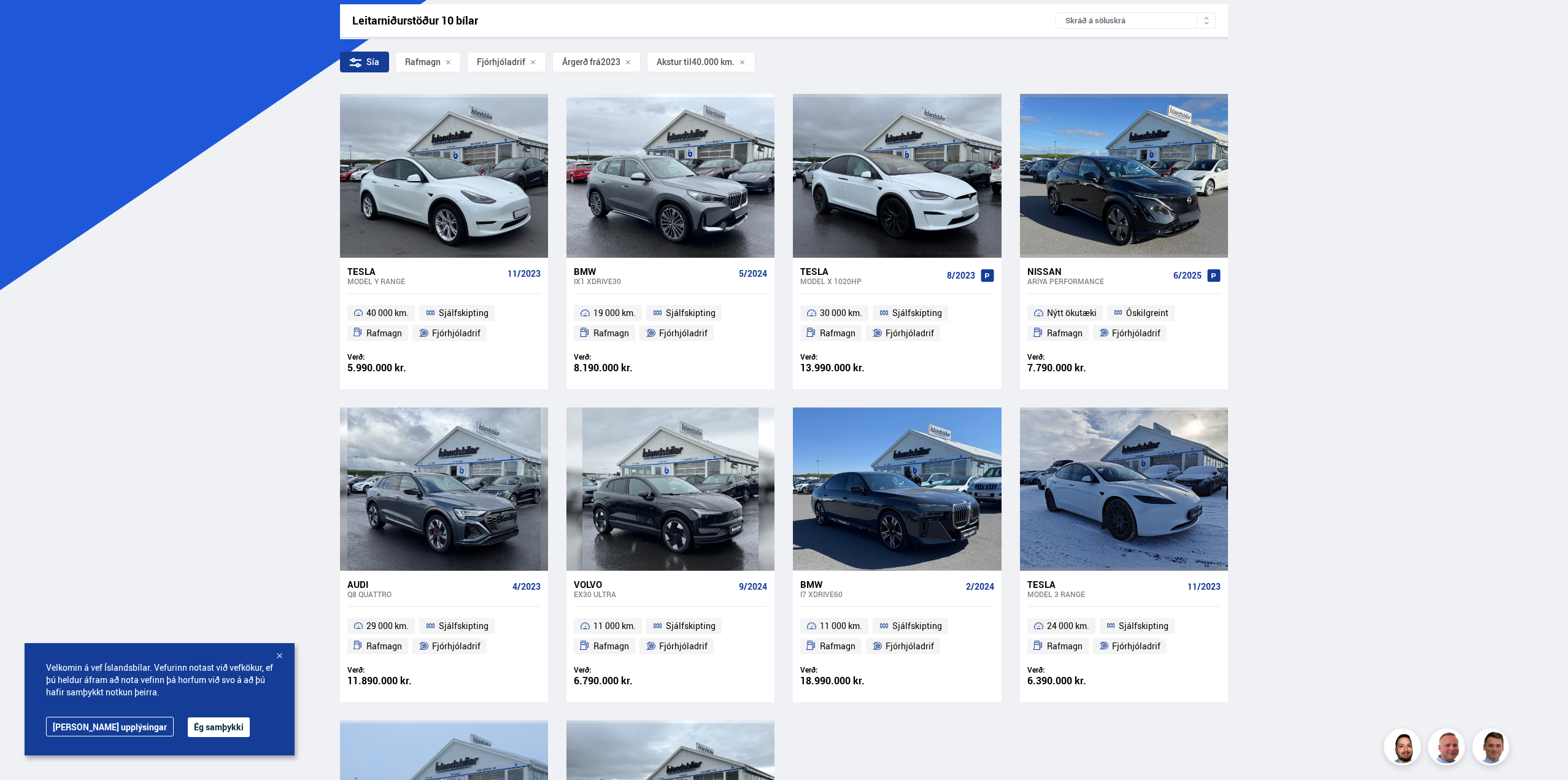
scroll to position [185, 0]
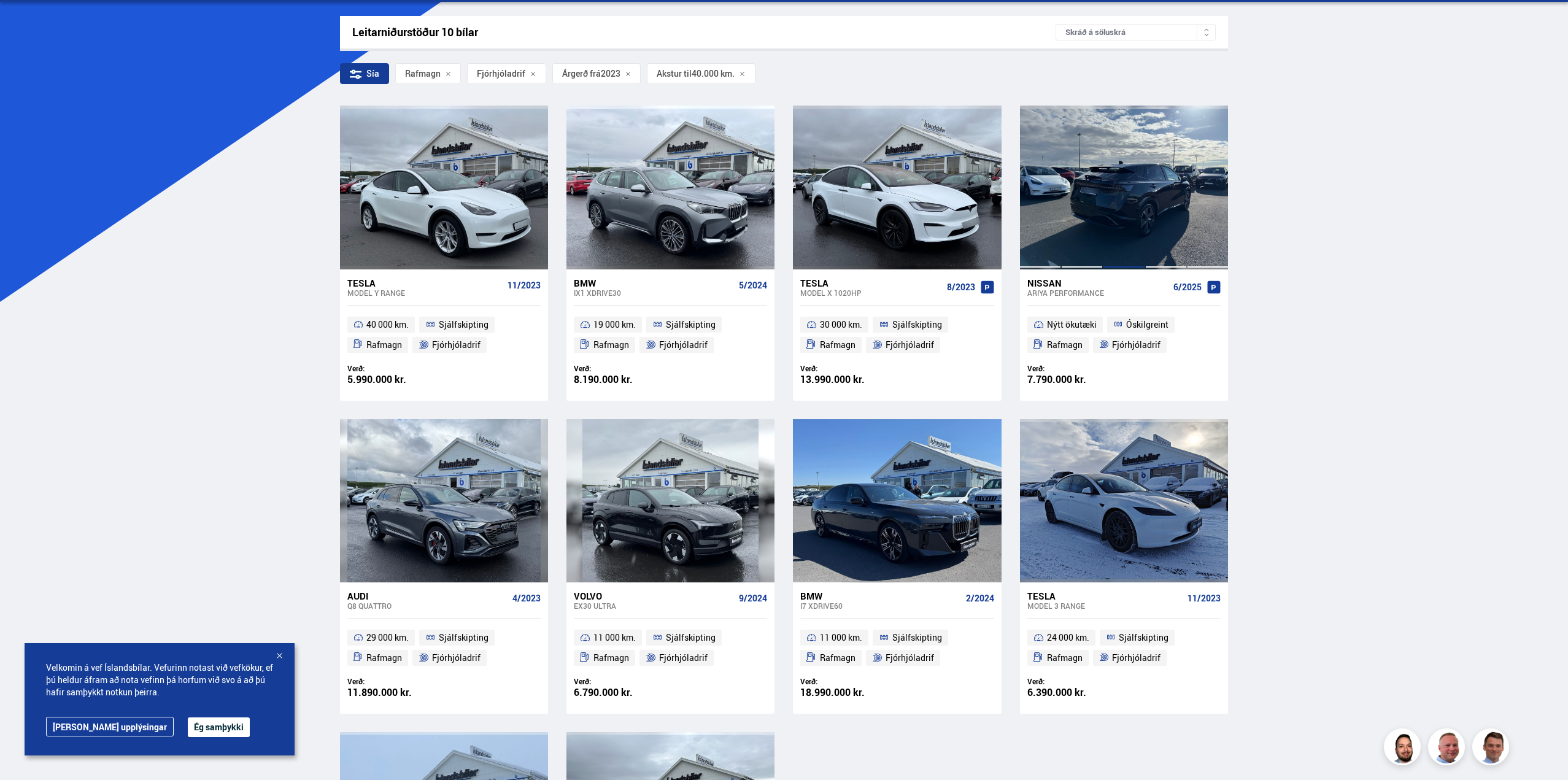
click at [1128, 197] on div at bounding box center [1123, 188] width 41 height 164
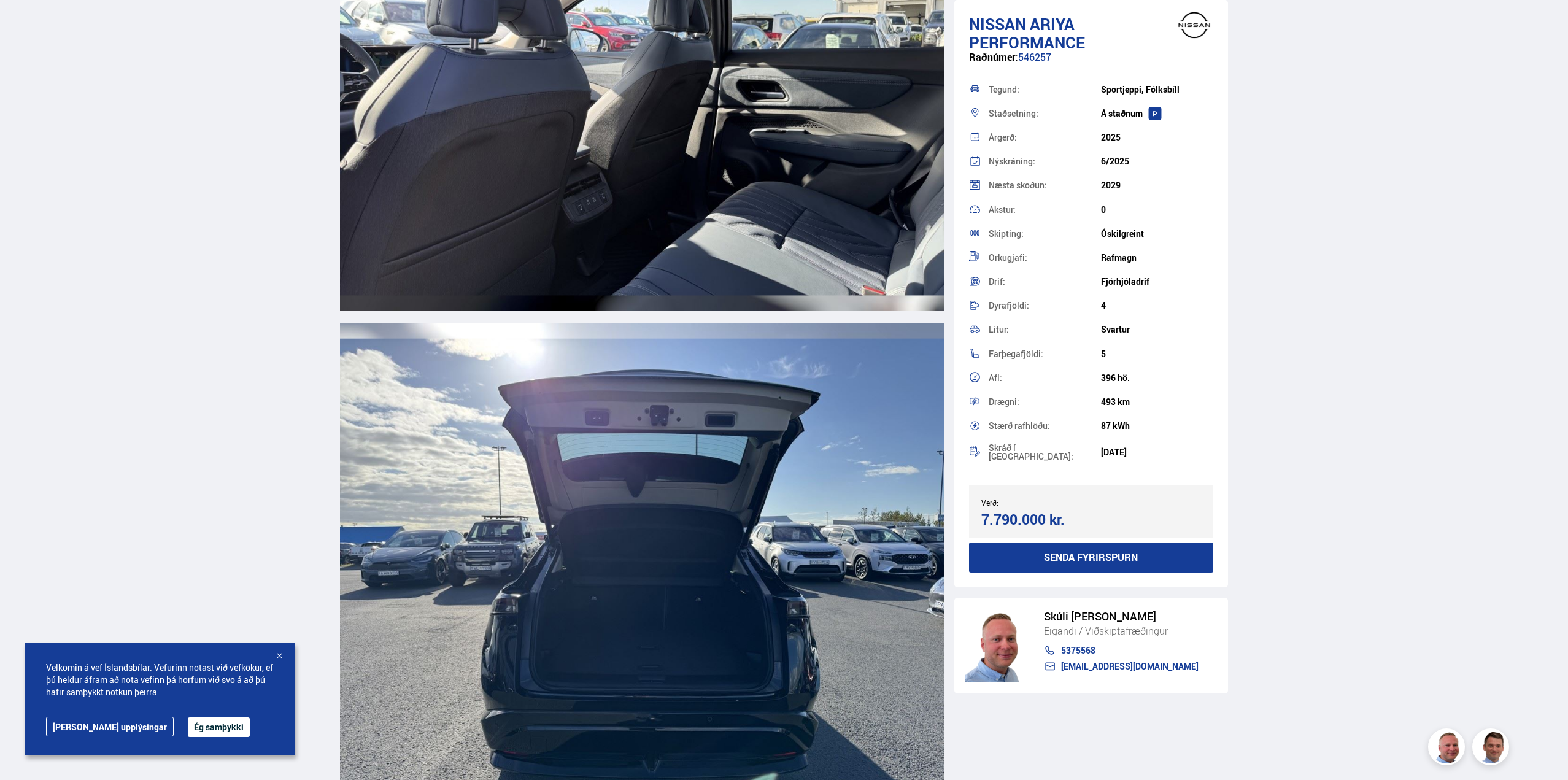
scroll to position [10807, 0]
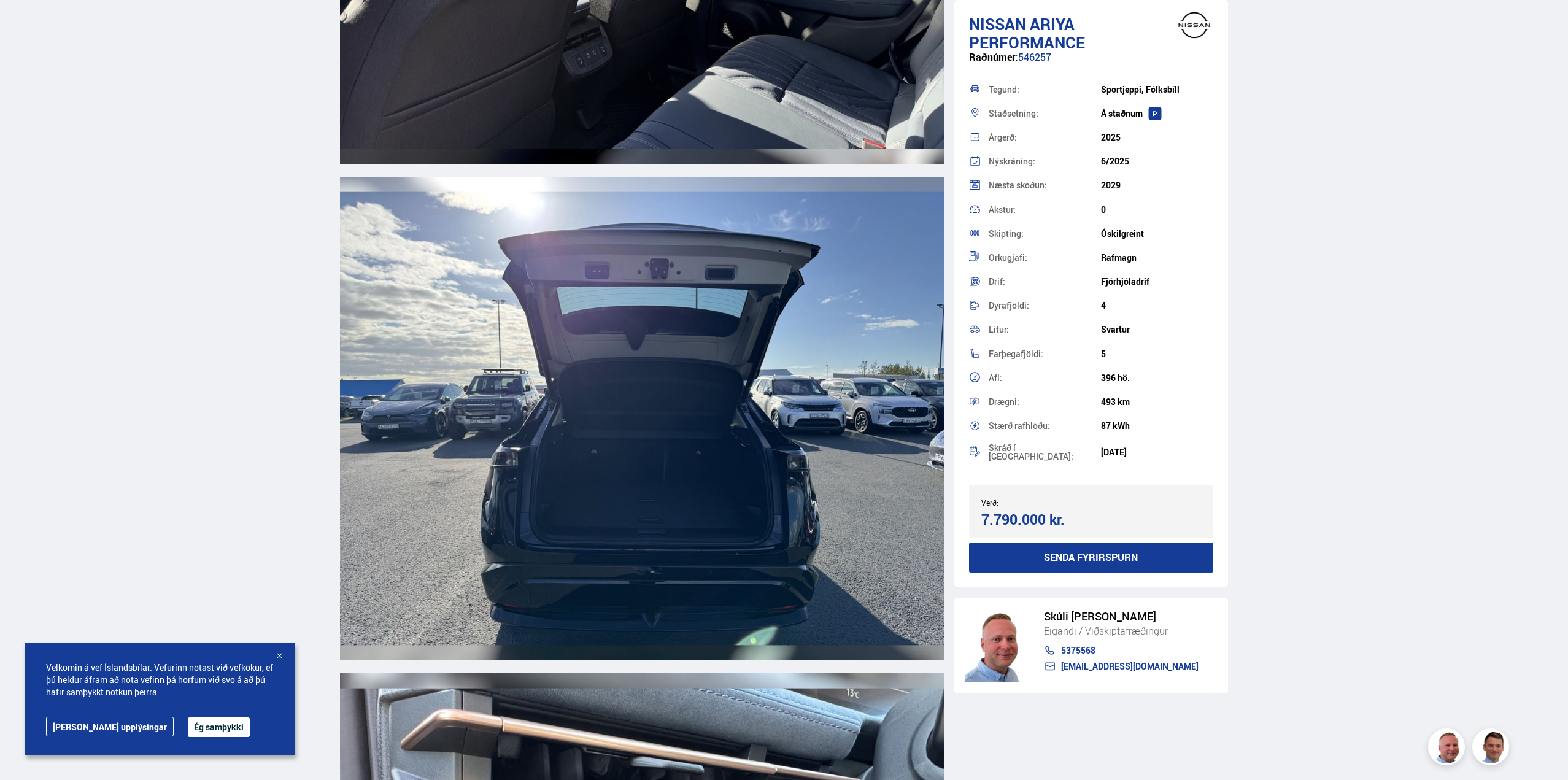
click at [652, 518] on img at bounding box center [642, 418] width 604 height 483
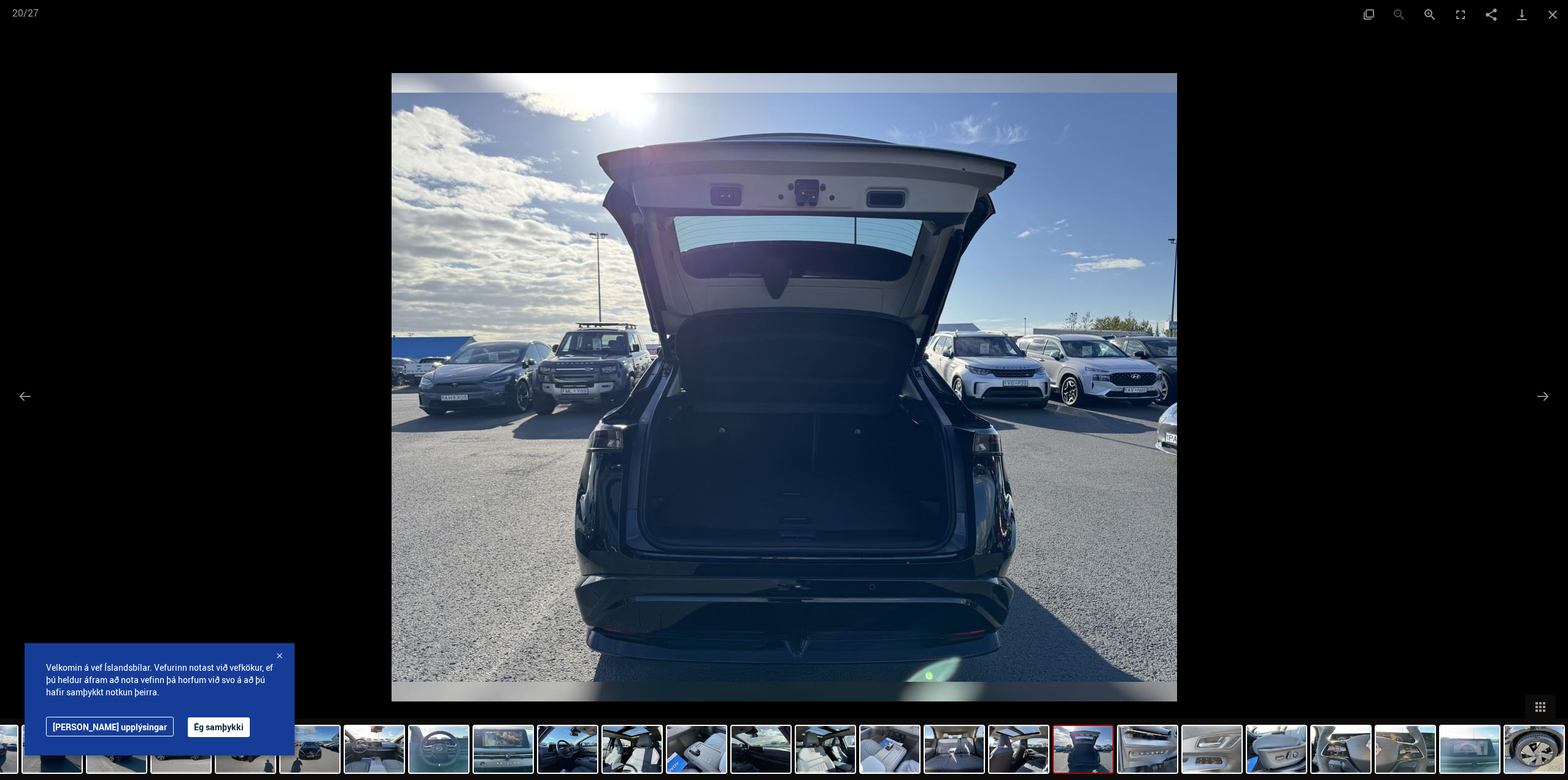
click at [225, 539] on div at bounding box center [784, 390] width 1568 height 780
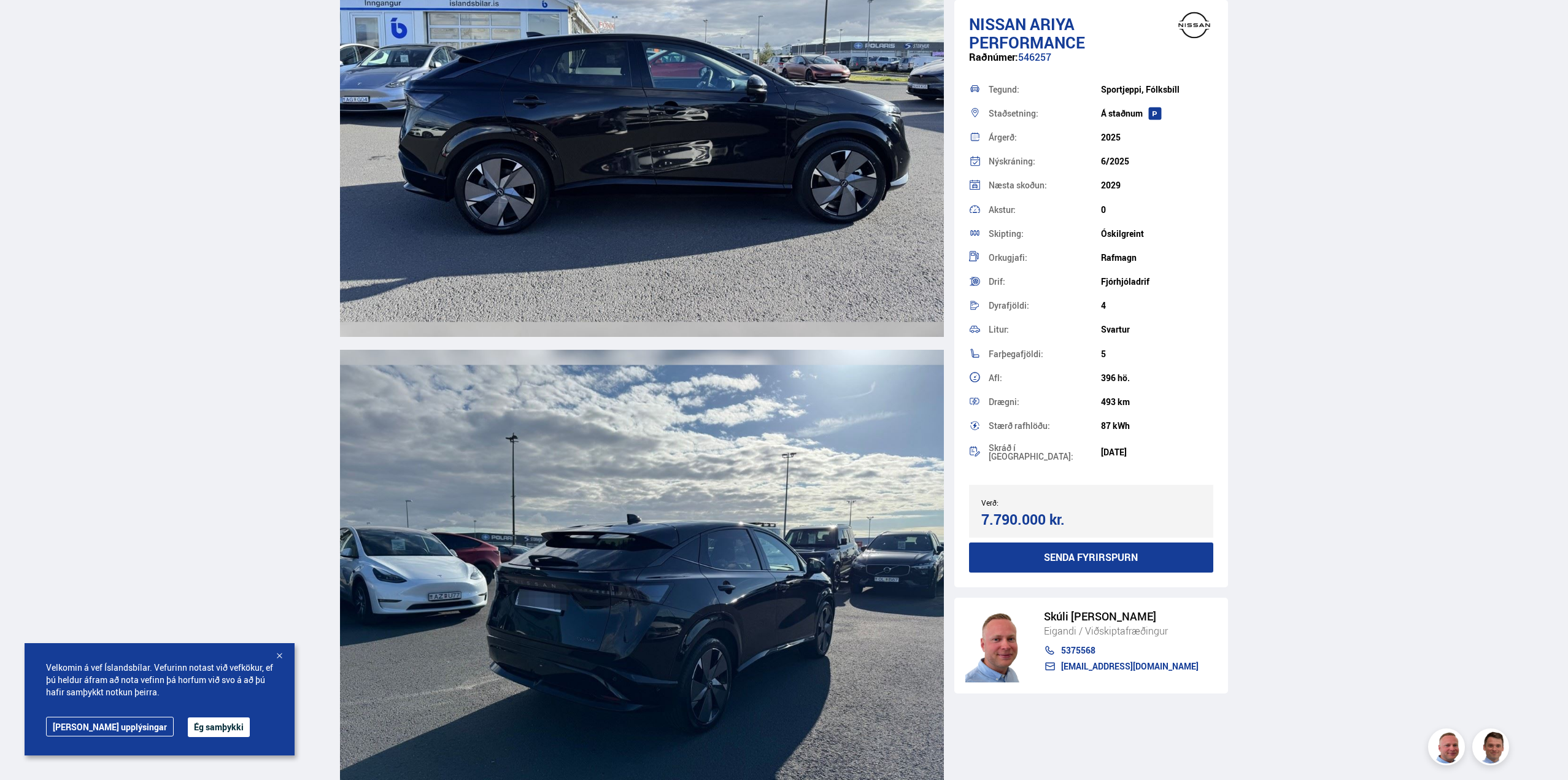
scroll to position [2210, 0]
